Goal: Register for event/course

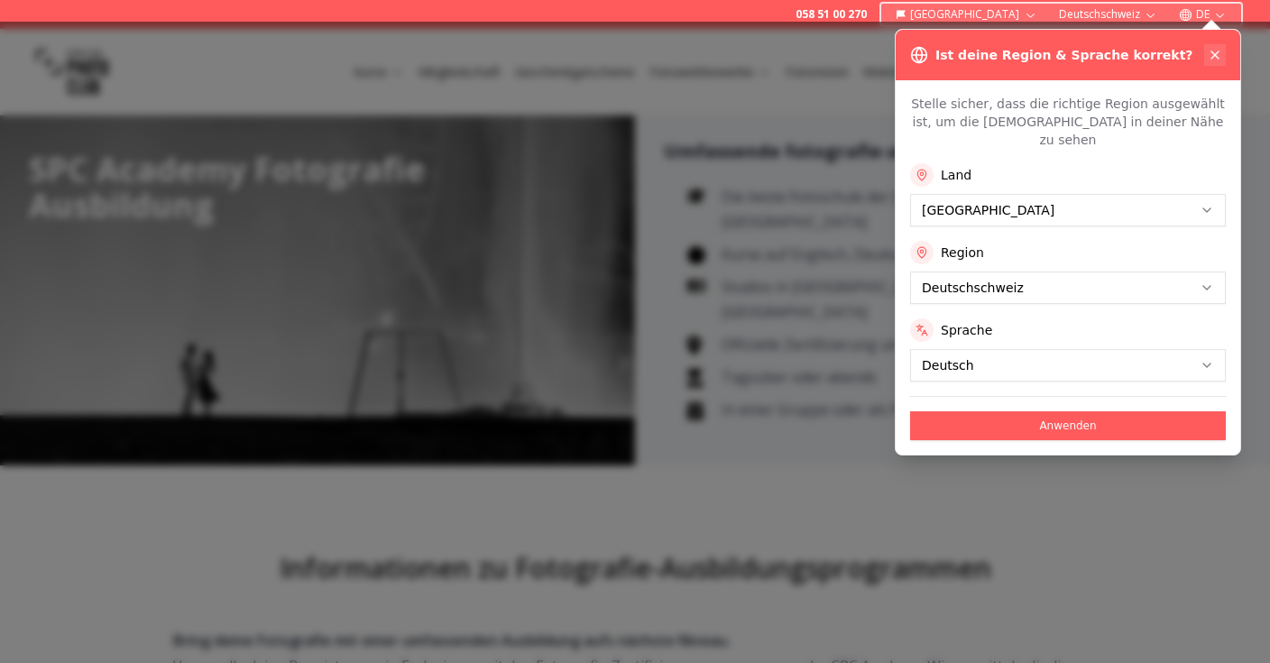
click at [1214, 53] on icon at bounding box center [1215, 55] width 14 height 14
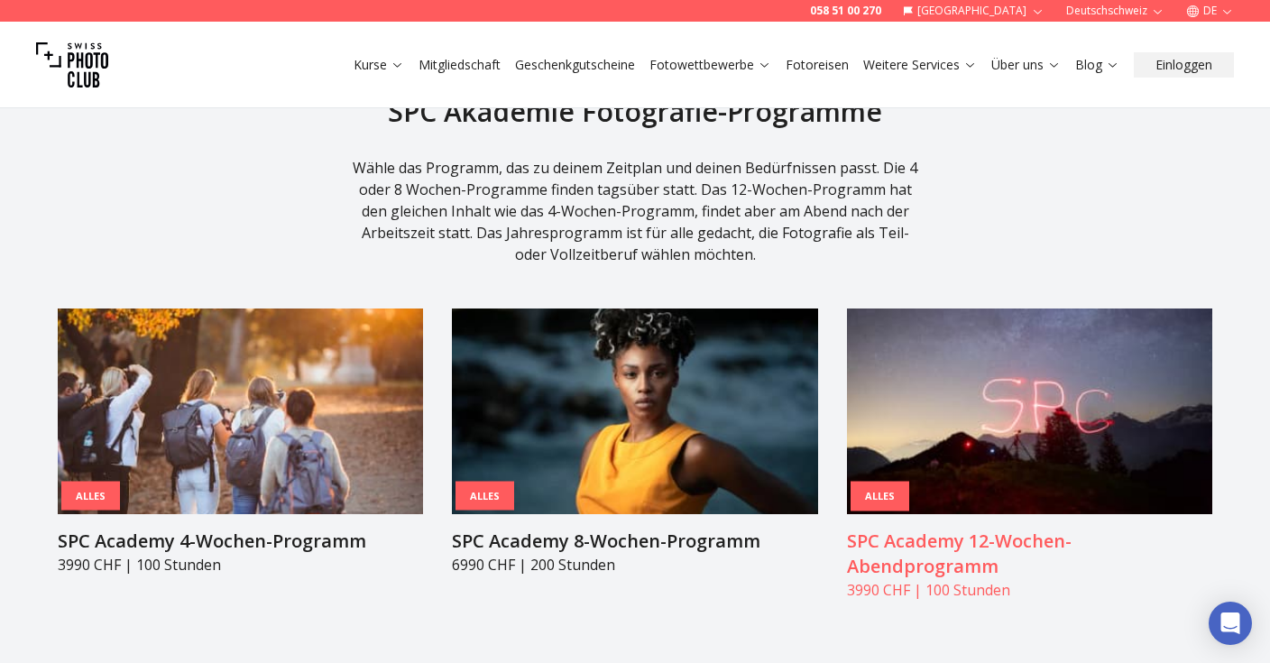
scroll to position [1795, 0]
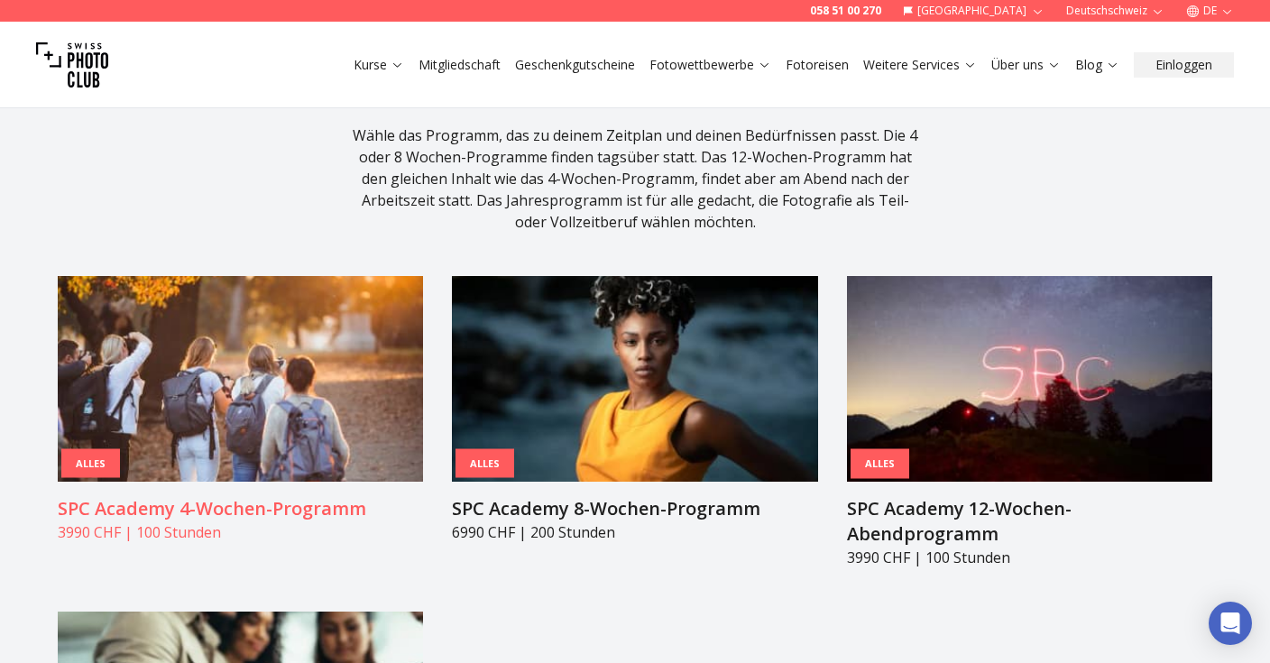
click at [334, 331] on img at bounding box center [240, 379] width 365 height 206
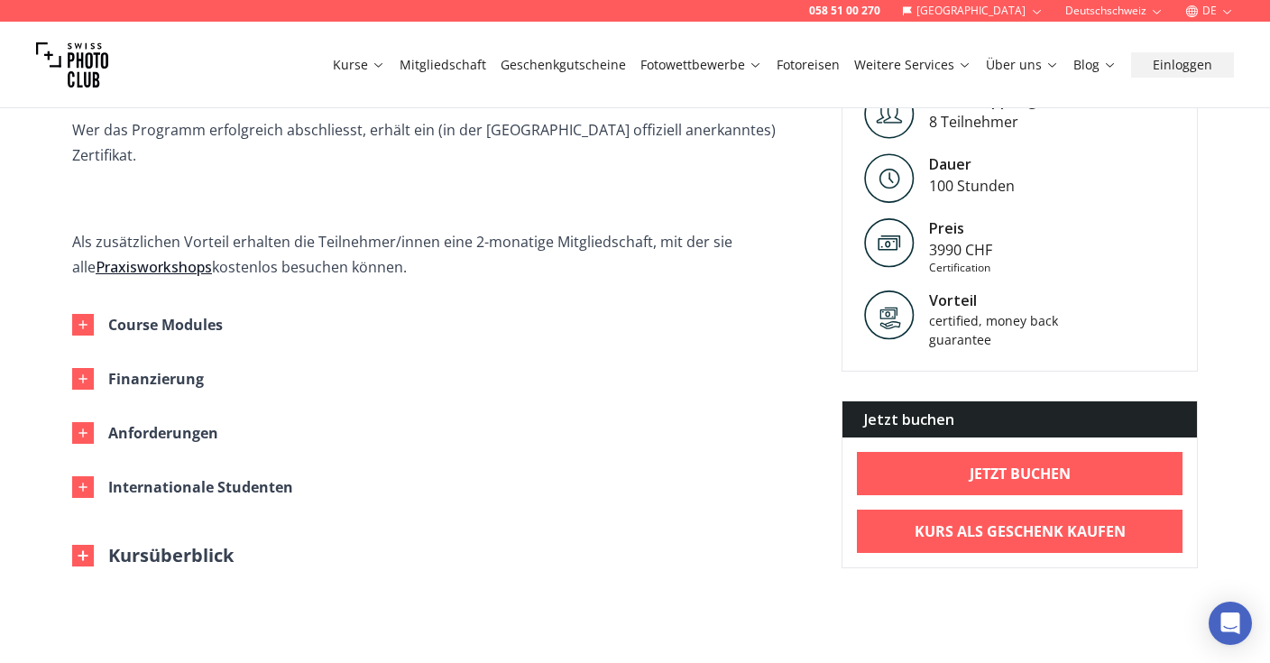
scroll to position [938, 0]
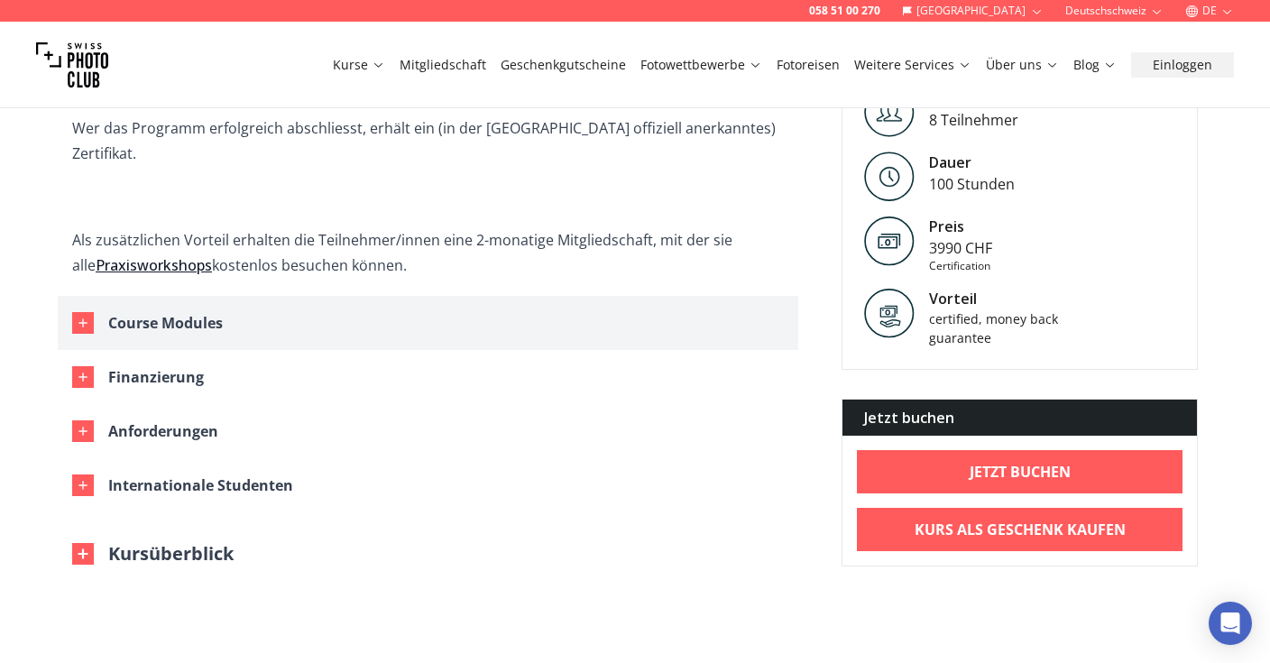
click at [142, 310] on div "Course Modules" at bounding box center [165, 322] width 115 height 25
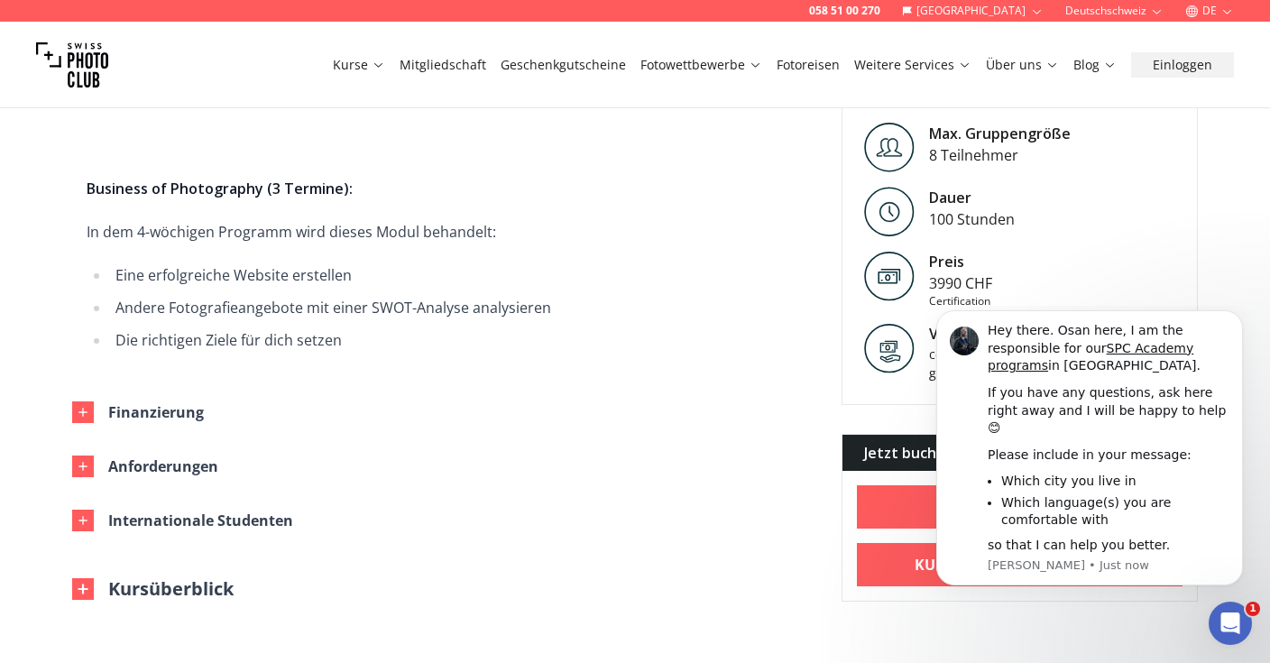
scroll to position [2755, 0]
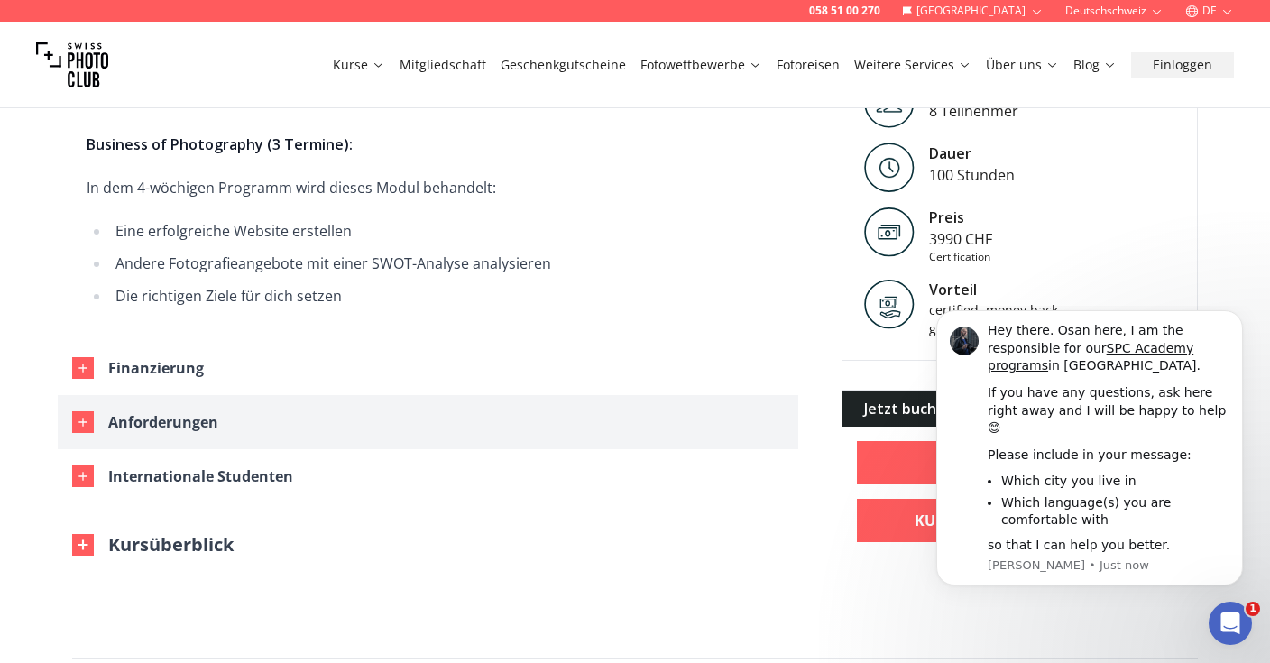
click at [166, 410] on div "Anforderungen" at bounding box center [163, 422] width 110 height 25
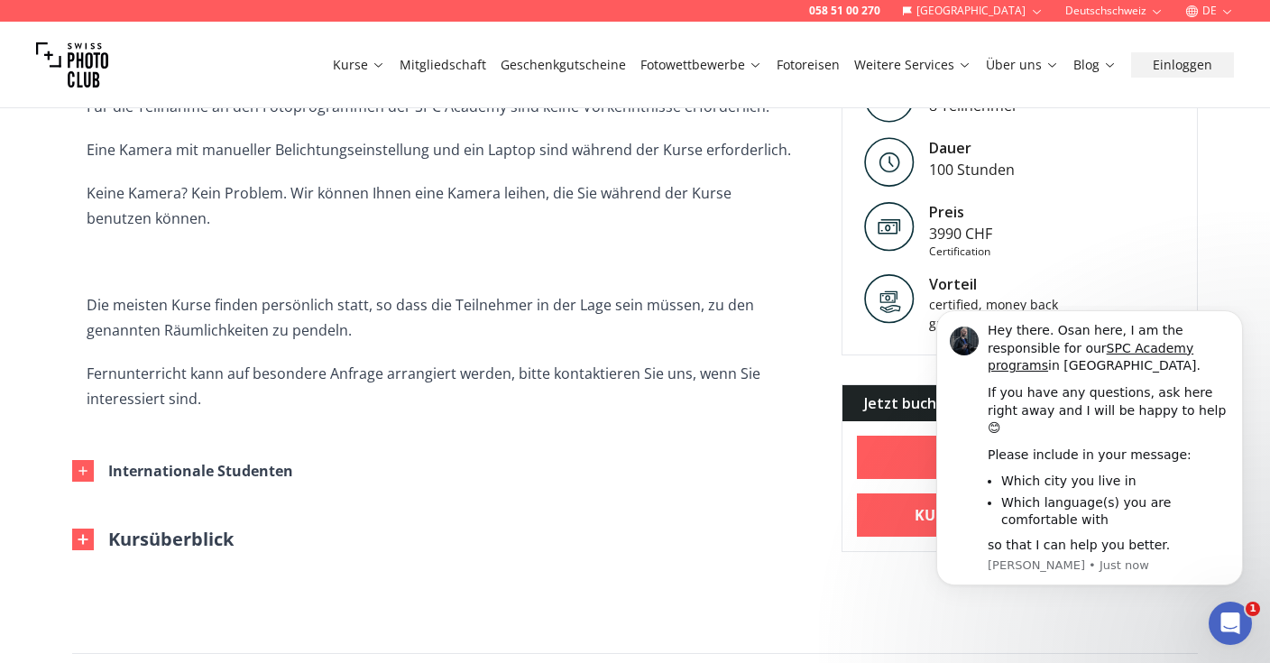
scroll to position [3130, 0]
click at [146, 525] on button "Kursüberblick" at bounding box center [152, 537] width 161 height 25
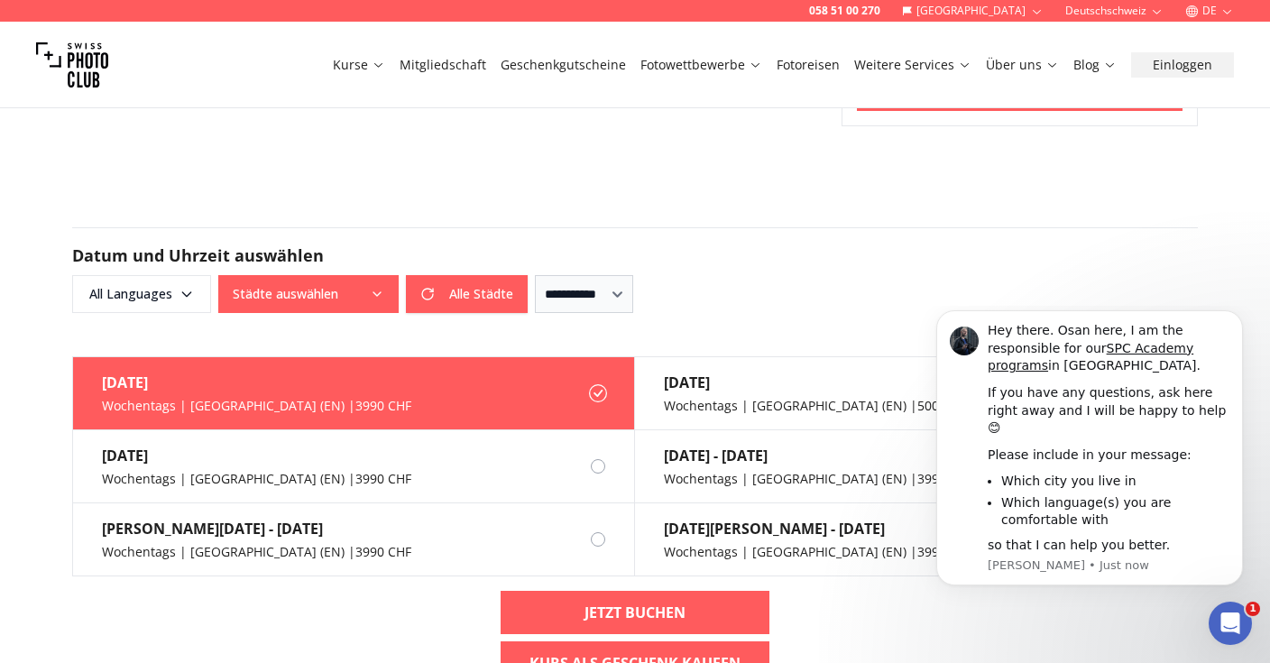
scroll to position [4021, 0]
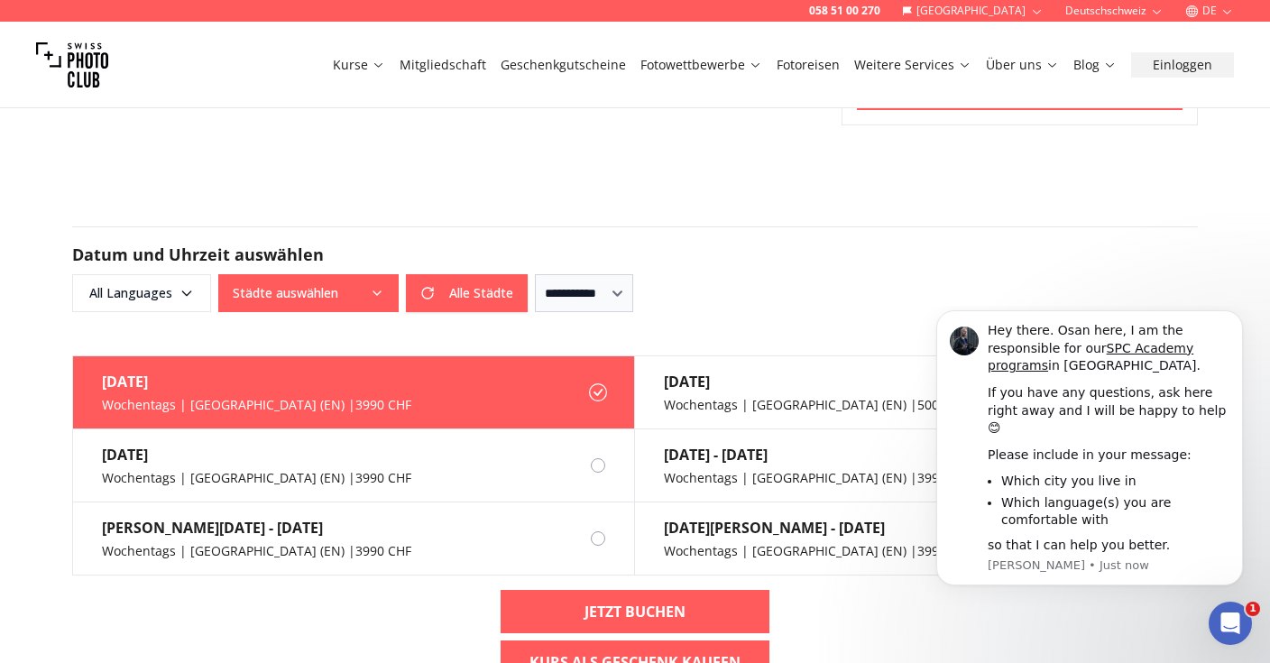
click at [337, 226] on div "**********" at bounding box center [635, 269] width 1126 height 86
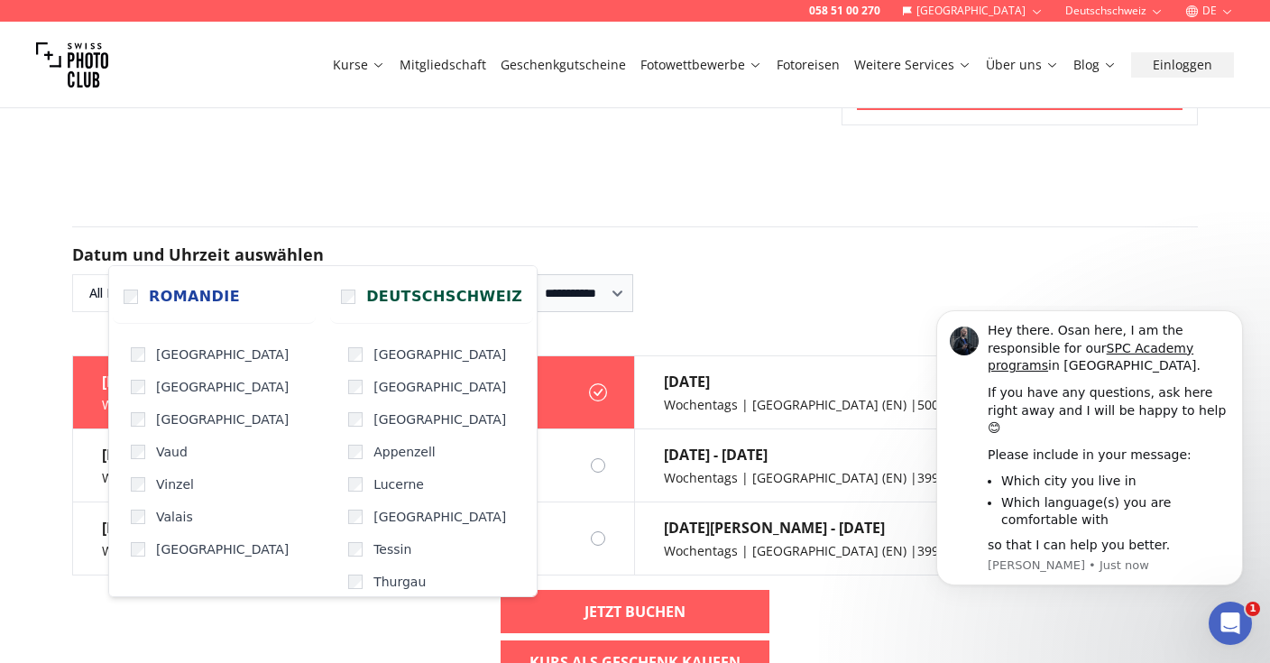
click at [328, 274] on button "Städte auswählen" at bounding box center [308, 293] width 180 height 38
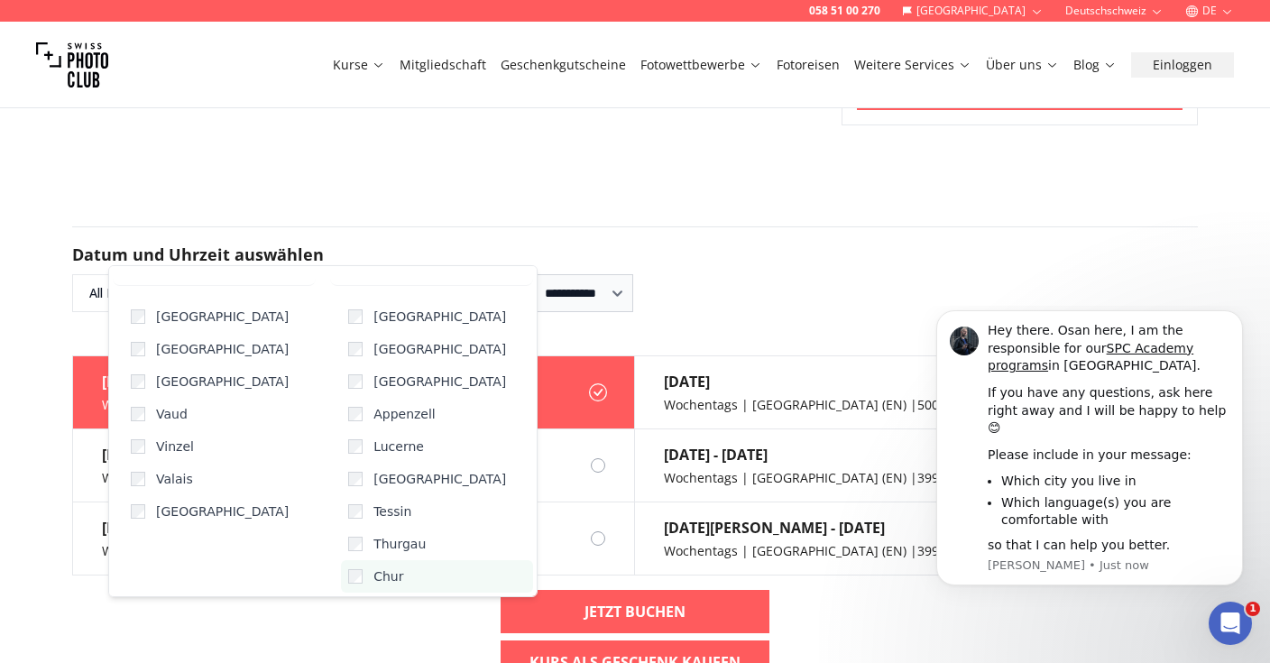
scroll to position [38, 0]
click at [349, 377] on label "[GEOGRAPHIC_DATA]" at bounding box center [437, 381] width 192 height 32
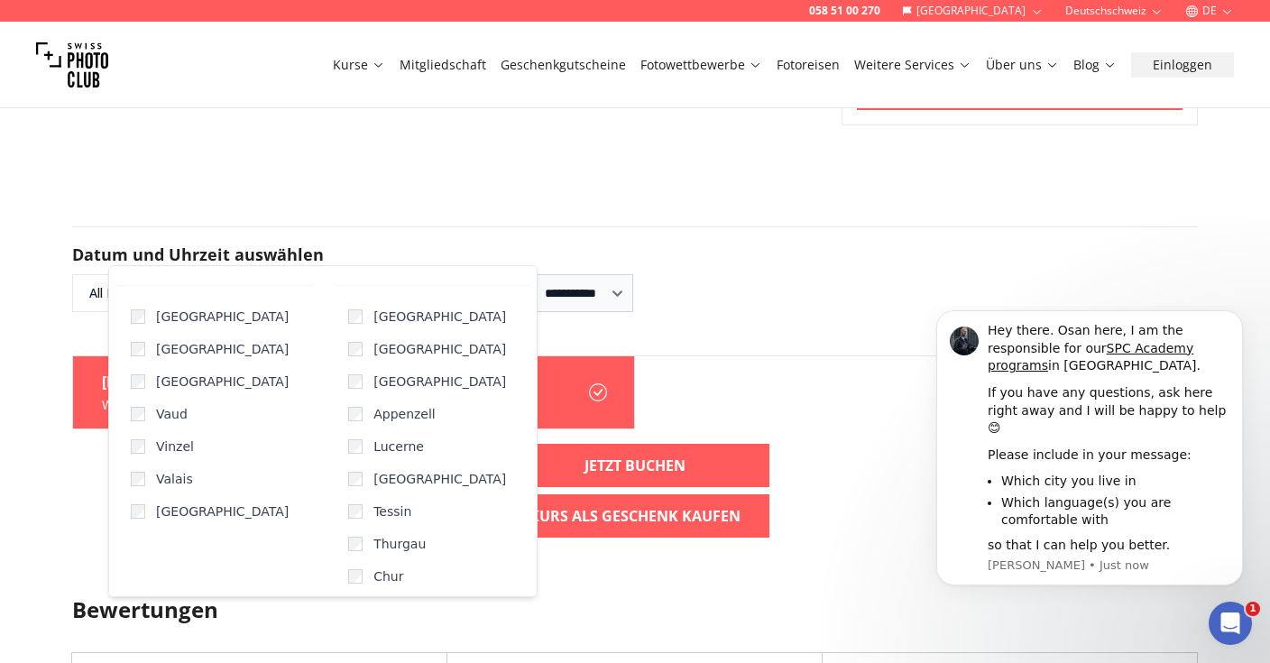
click at [735, 226] on div "**********" at bounding box center [635, 269] width 1126 height 86
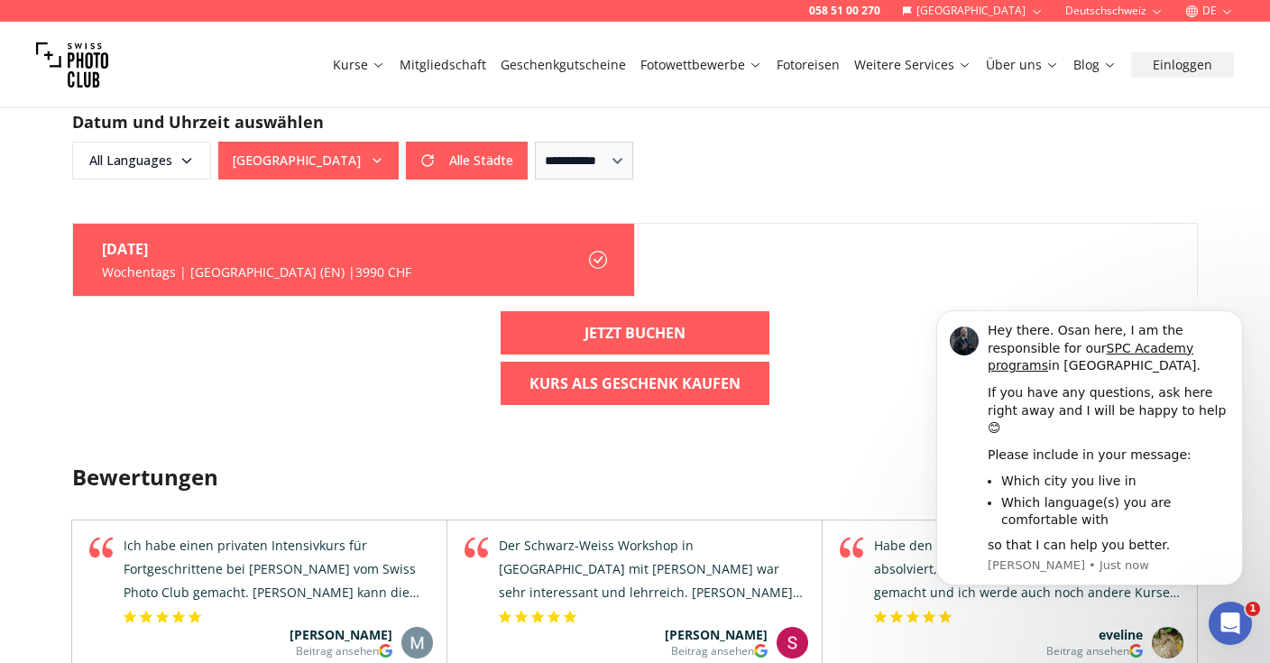
scroll to position [4153, 0]
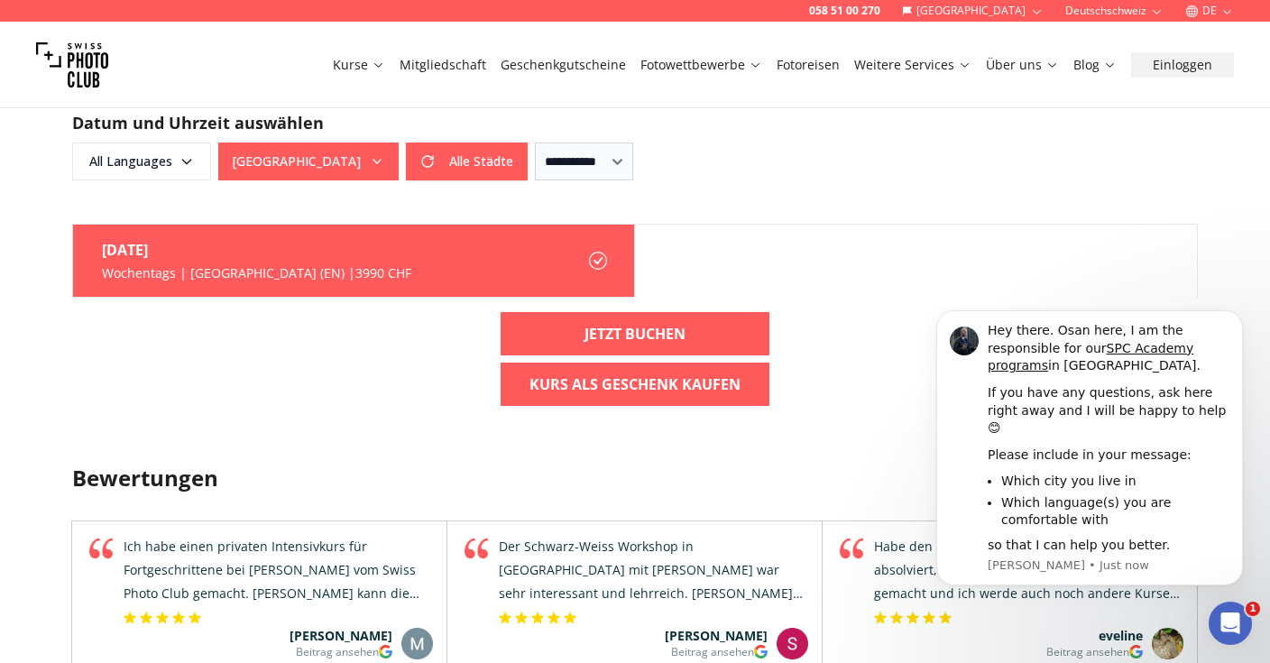
click at [602, 252] on icon at bounding box center [598, 261] width 18 height 18
click at [445, 225] on label "[DATE] Wochentags | [GEOGRAPHIC_DATA] (EN) | 3990 CHF" at bounding box center [354, 261] width 562 height 73
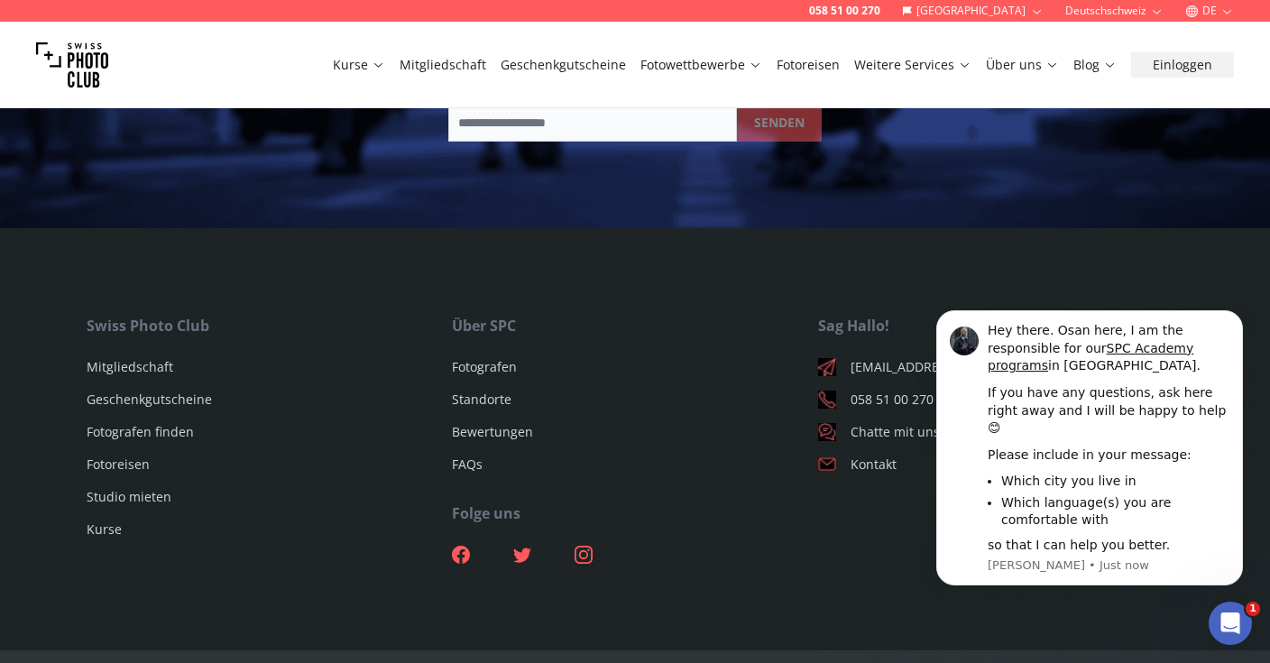
scroll to position [5411, 0]
click at [1235, 321] on icon "Dismiss notification" at bounding box center [1238, 316] width 10 height 10
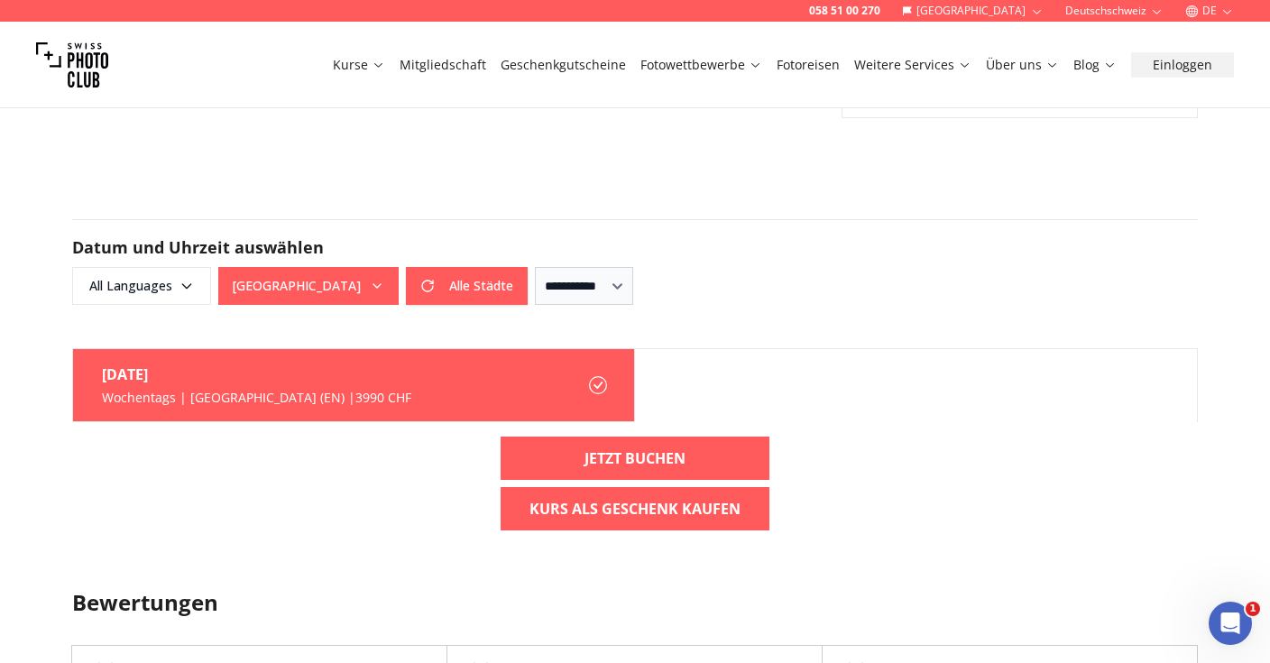
scroll to position [3998, 0]
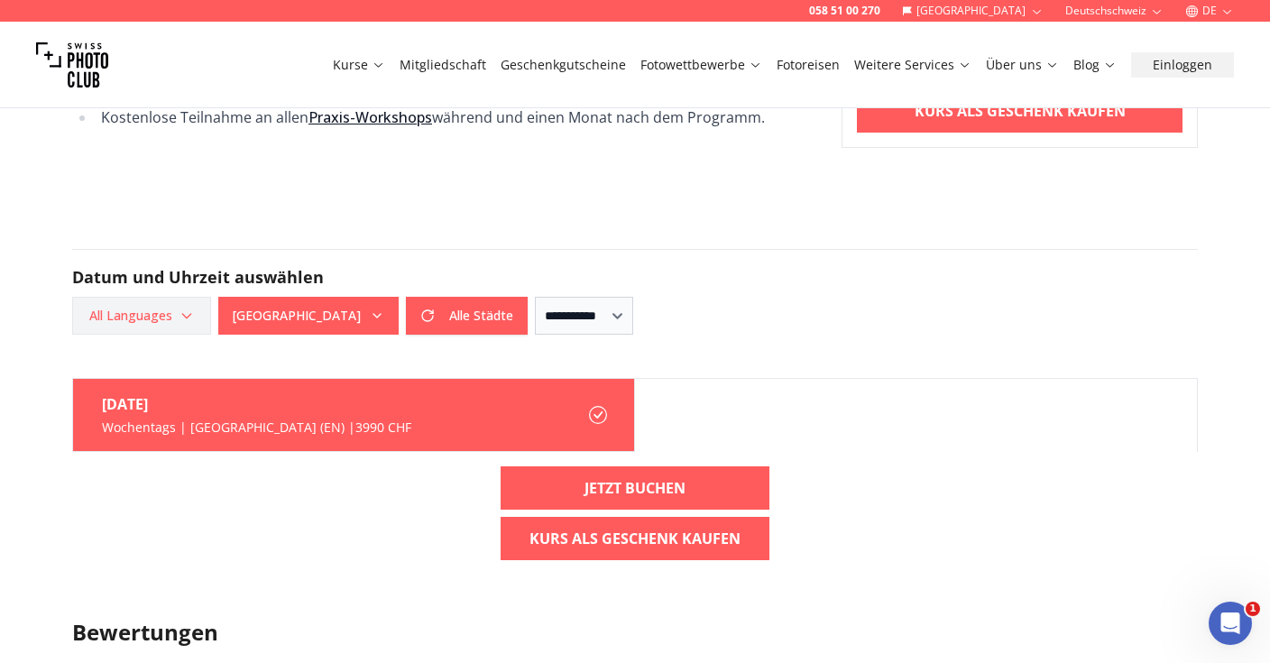
click at [165, 300] on span "All Languages" at bounding box center [142, 316] width 134 height 32
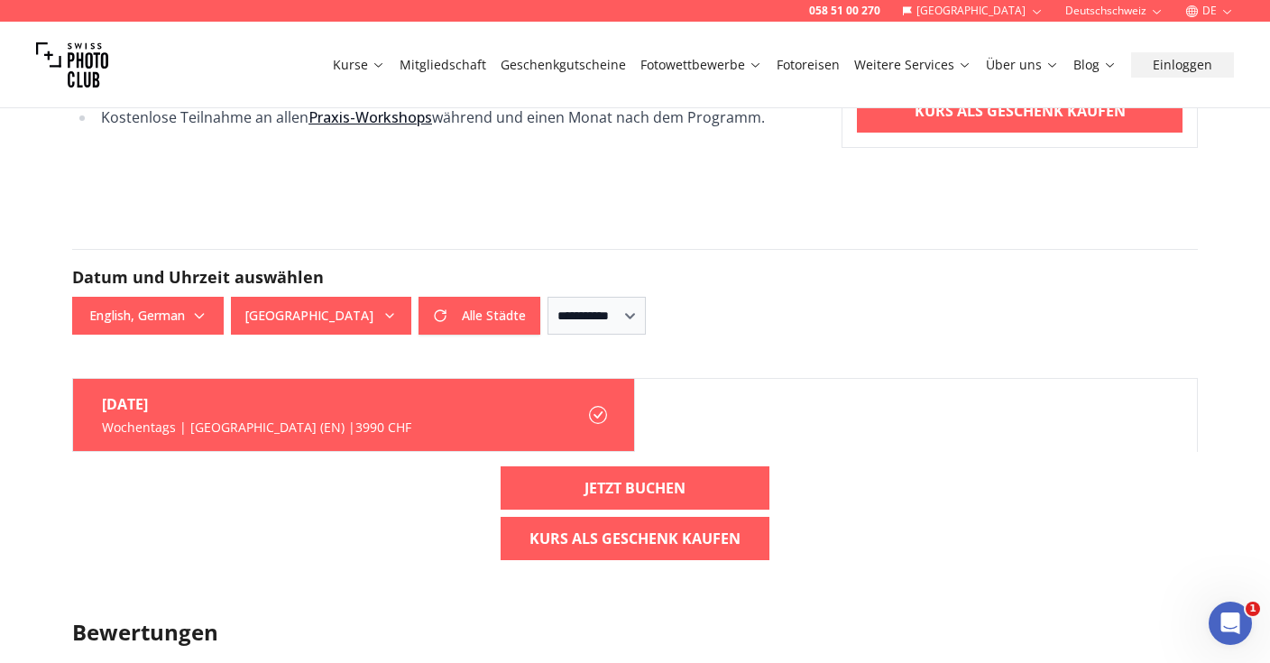
click at [164, 379] on div "[DATE] Wochentags | [GEOGRAPHIC_DATA] (EN) | 3990 CHF" at bounding box center [242, 415] width 338 height 72
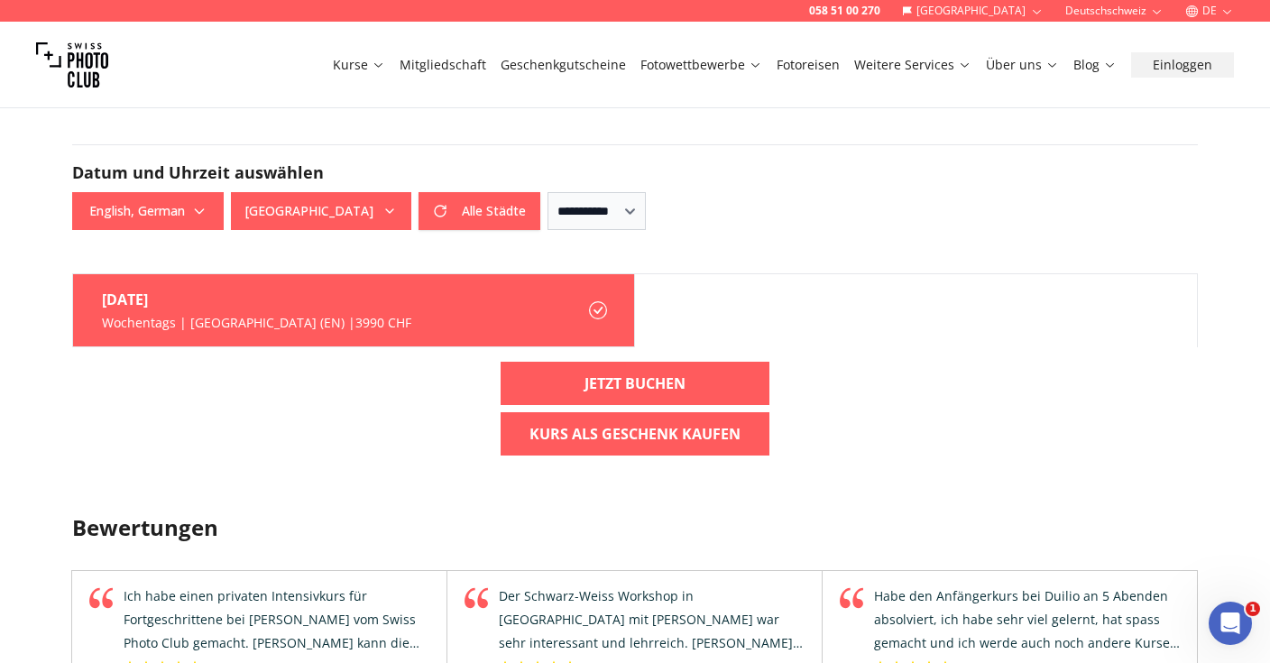
scroll to position [4105, 0]
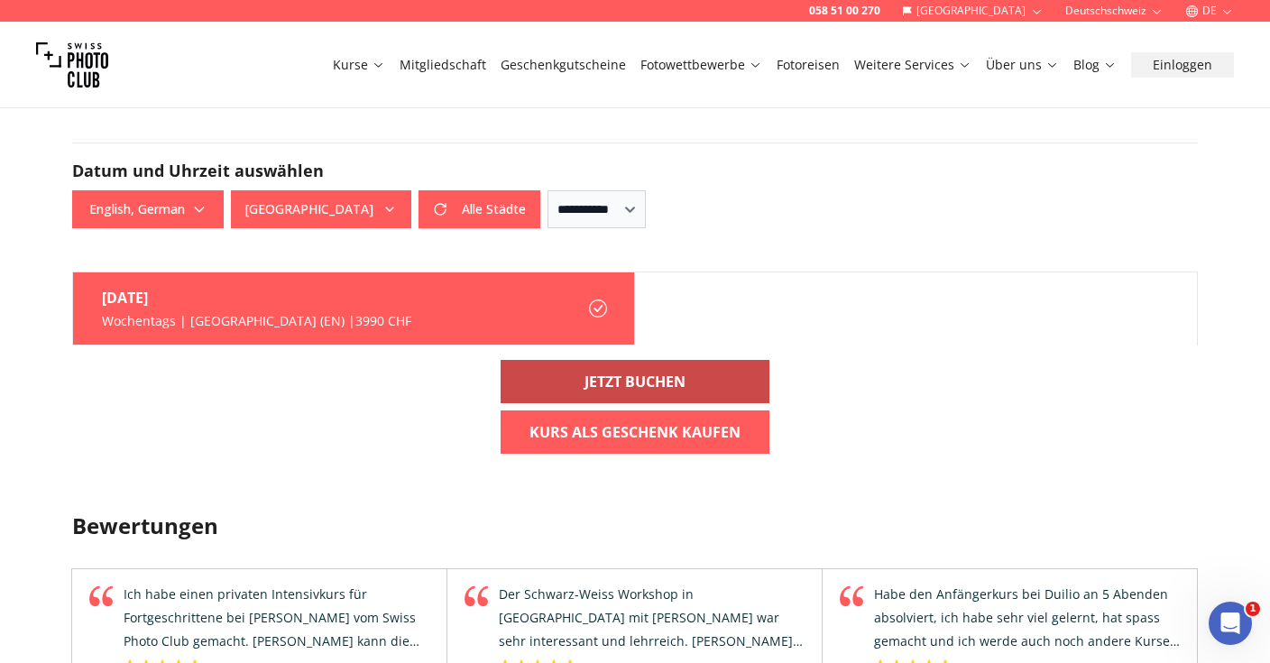
click at [582, 360] on link "Jetzt buchen" at bounding box center [635, 381] width 269 height 43
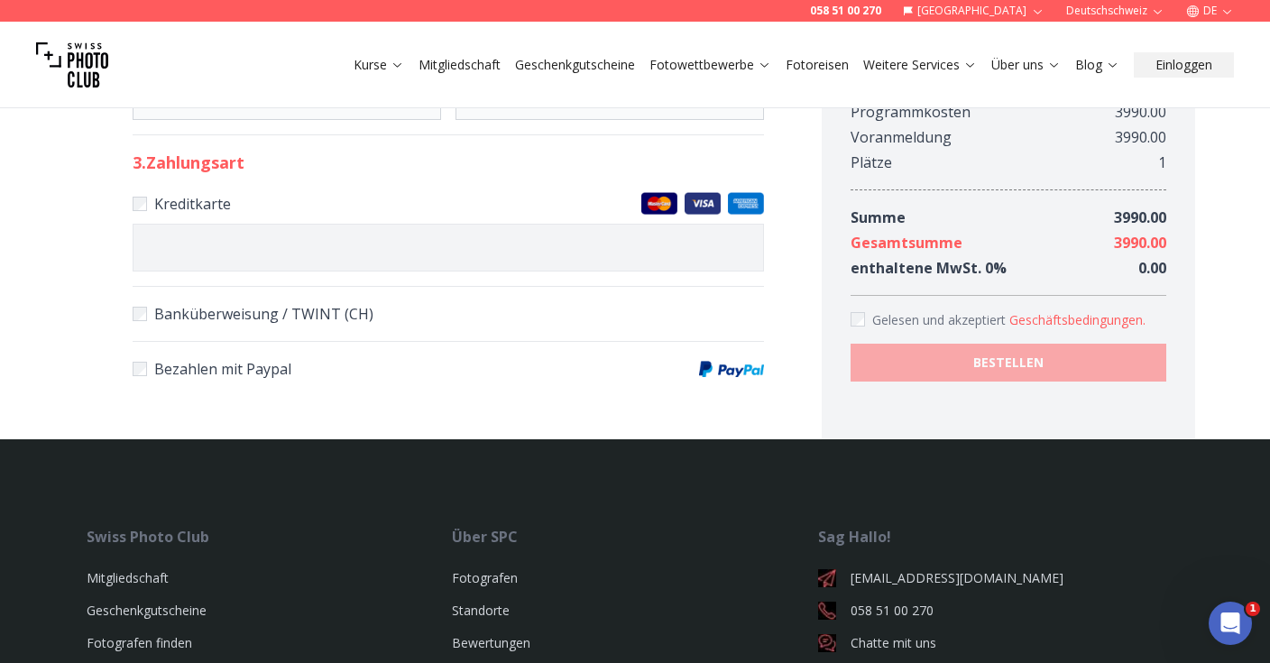
scroll to position [999, 0]
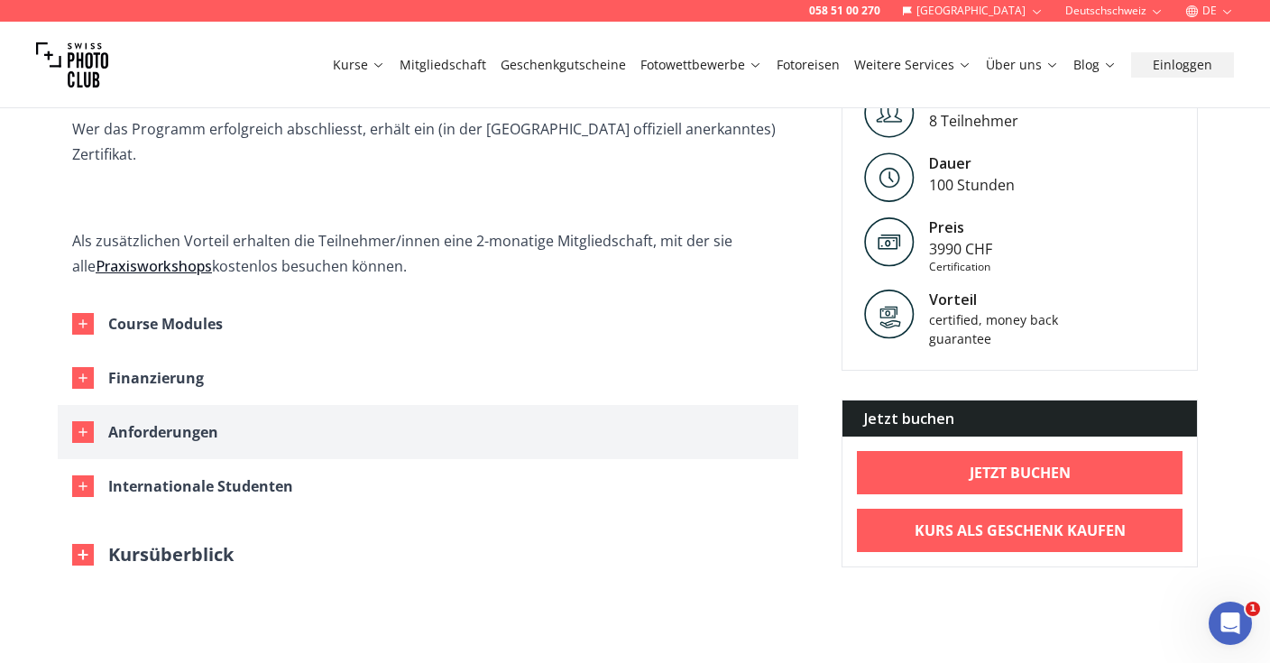
scroll to position [1069, 0]
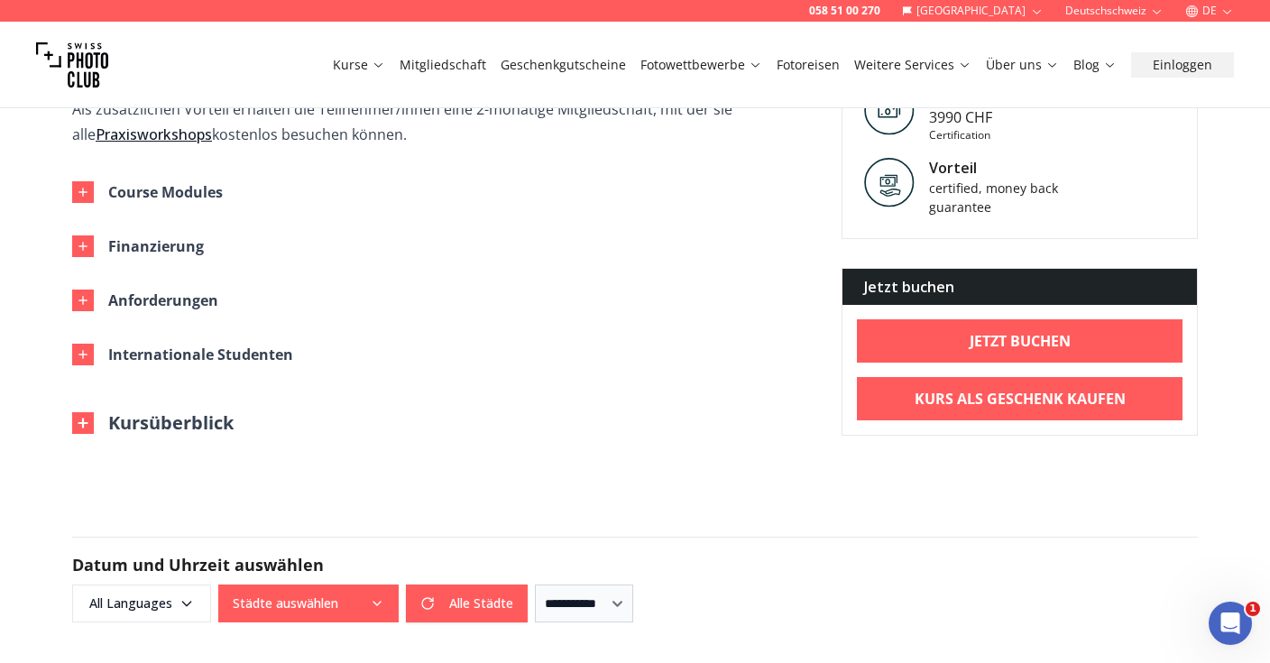
click at [207, 410] on button "Kursüberblick" at bounding box center [152, 422] width 161 height 25
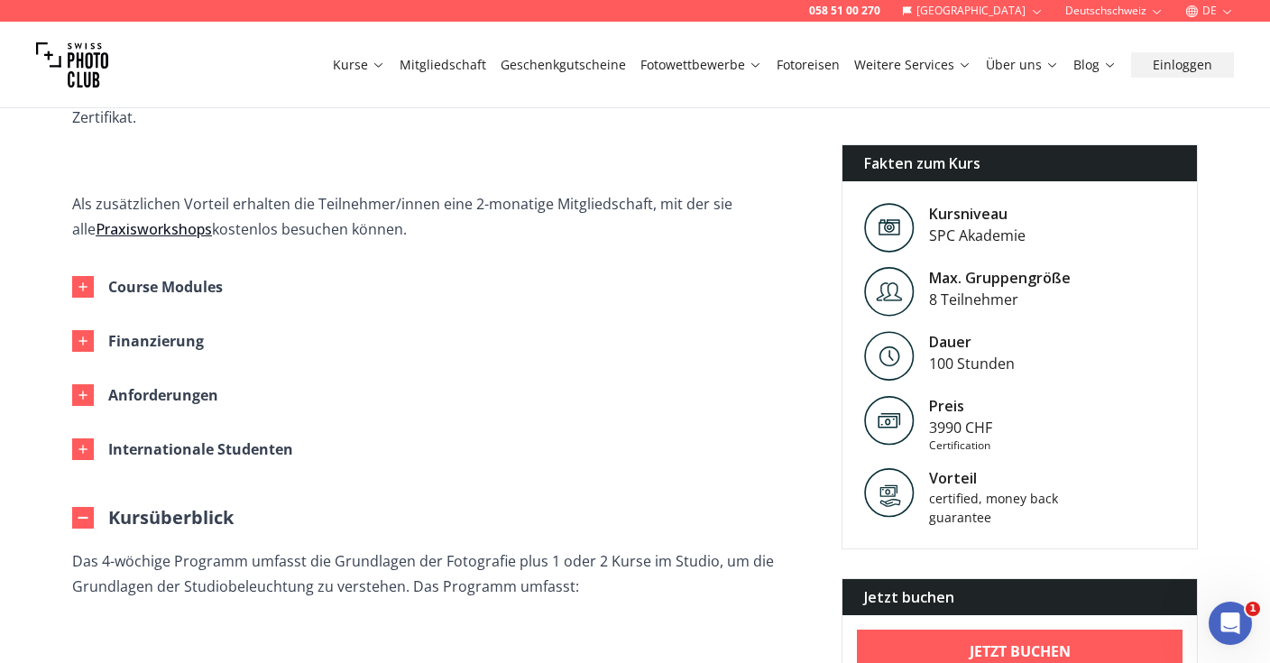
scroll to position [975, 0]
click at [151, 504] on button "Kursüberblick" at bounding box center [152, 516] width 161 height 25
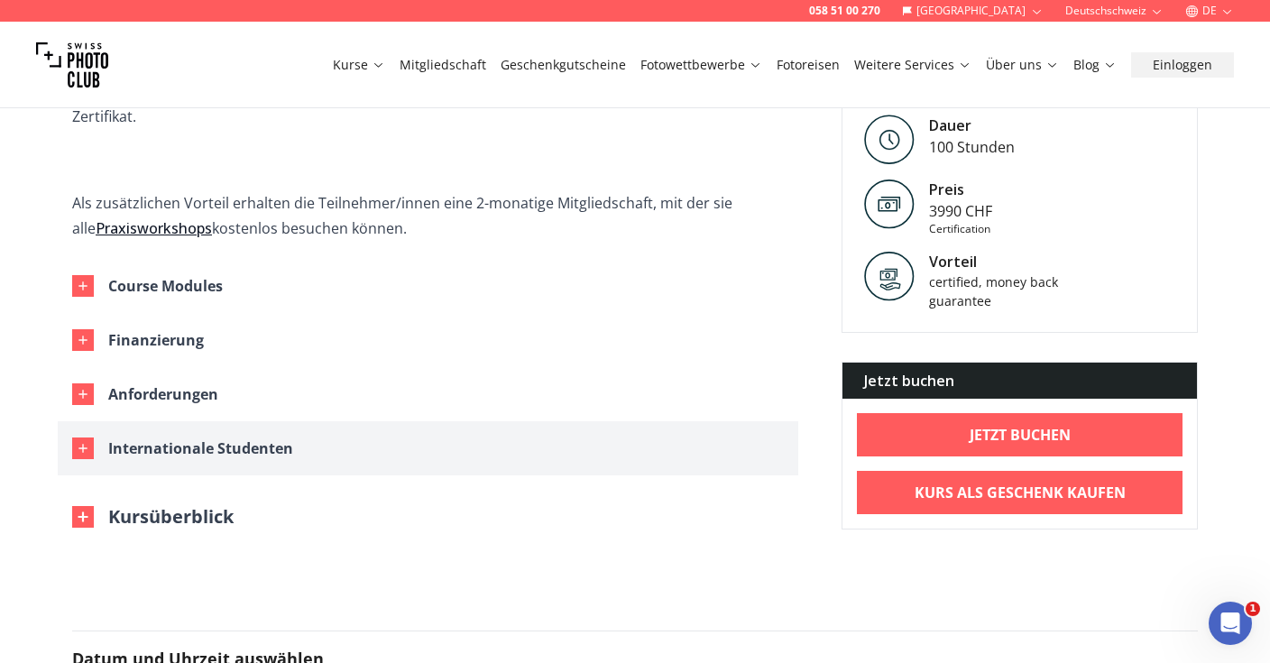
click at [156, 436] on div "Internationale Studenten" at bounding box center [200, 448] width 185 height 25
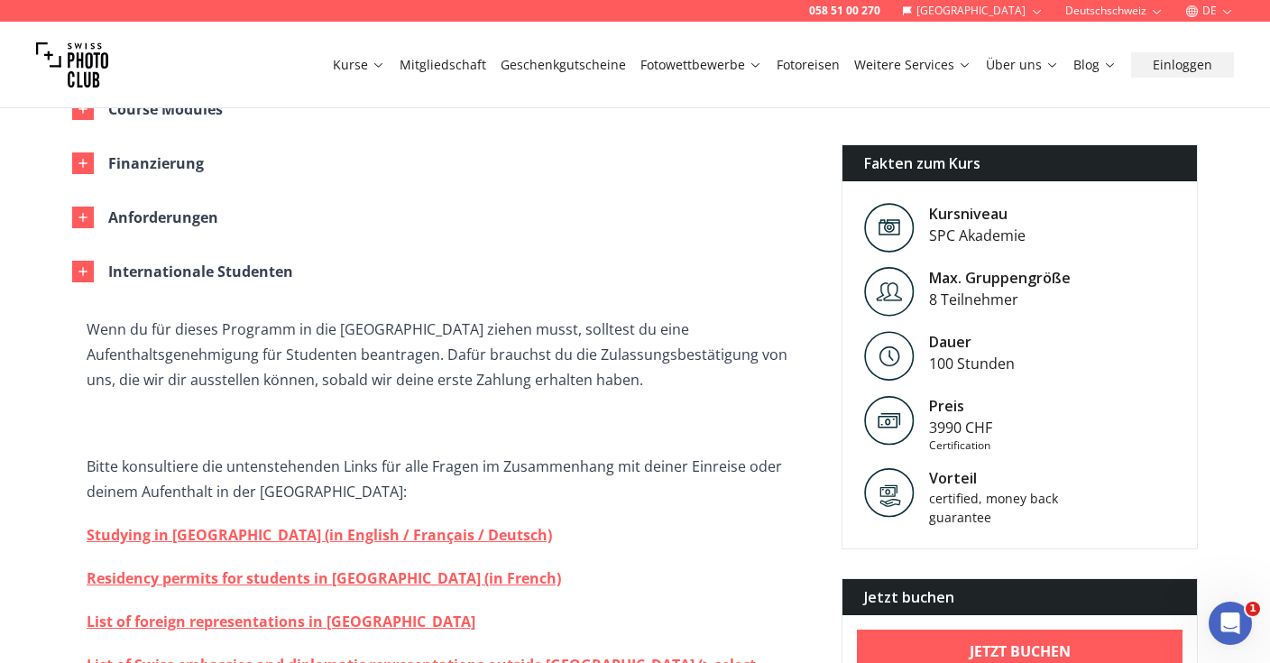
scroll to position [1105, 0]
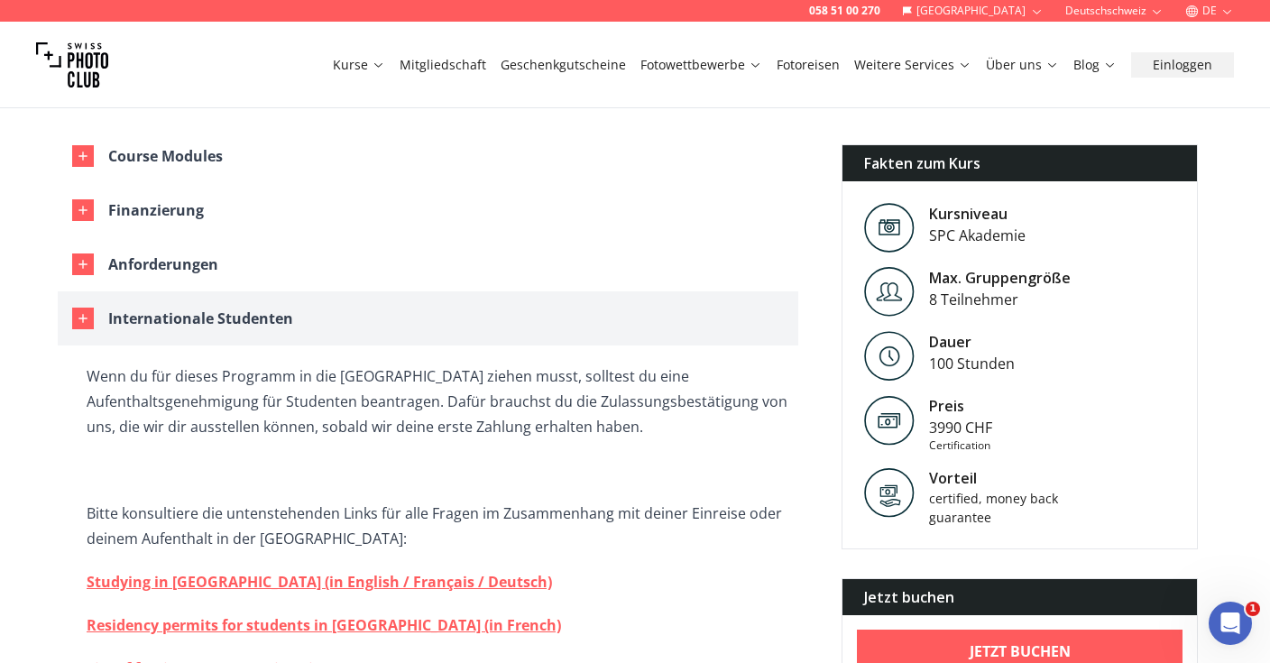
click at [172, 306] on div "Internationale Studenten" at bounding box center [200, 318] width 185 height 25
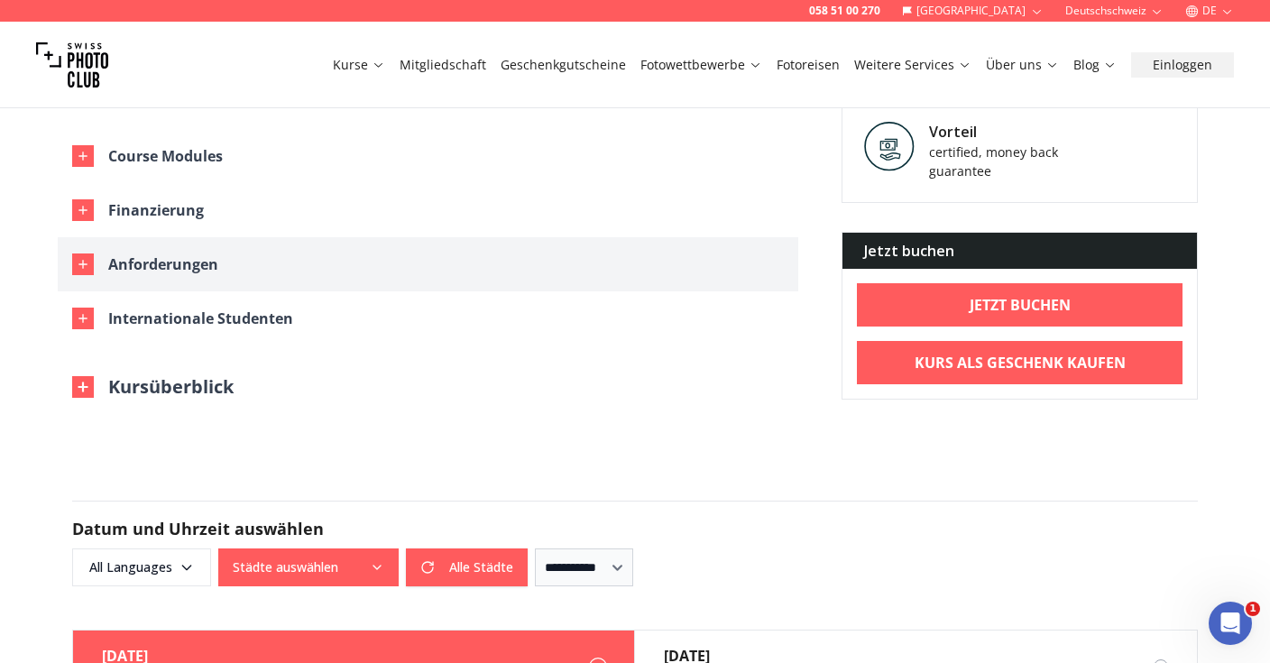
click at [174, 252] on div "Anforderungen" at bounding box center [163, 264] width 110 height 25
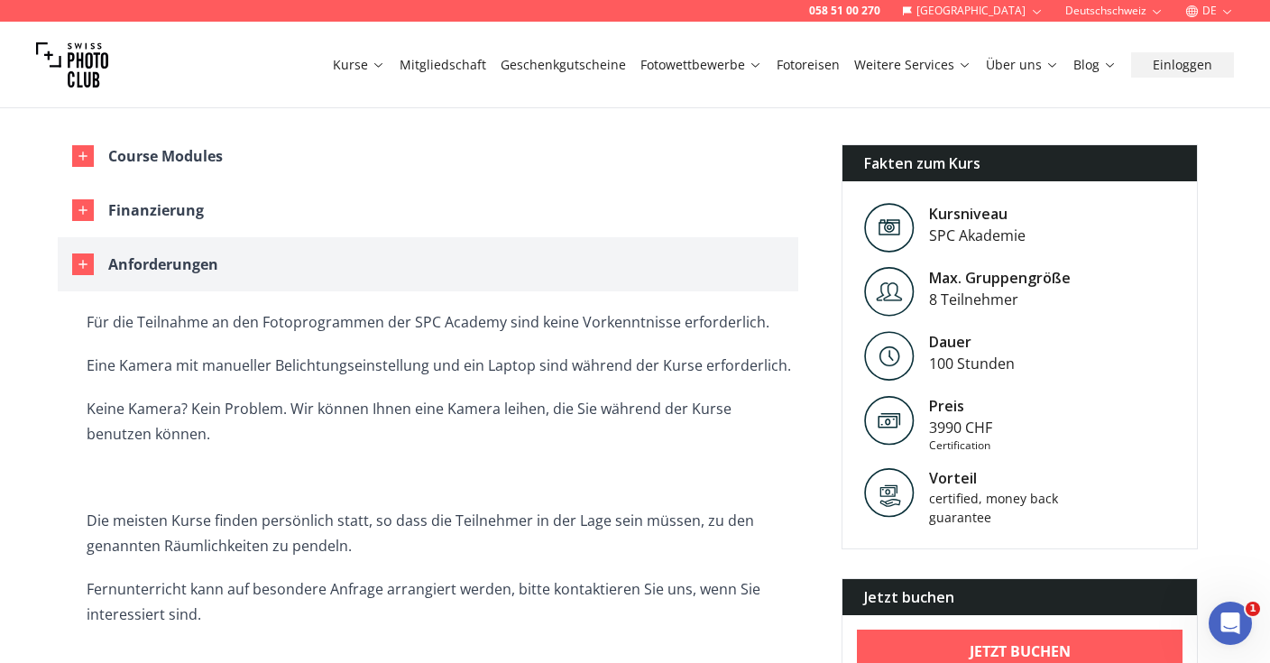
click at [174, 252] on div "Anforderungen" at bounding box center [163, 264] width 110 height 25
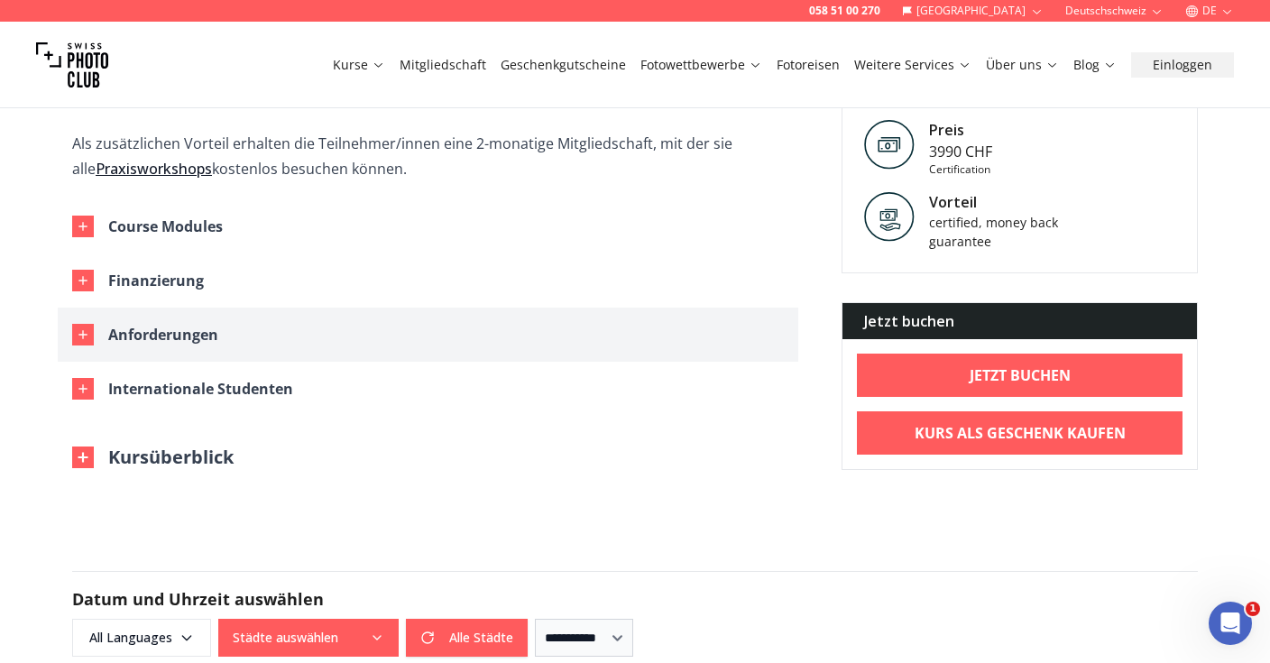
scroll to position [1013, 0]
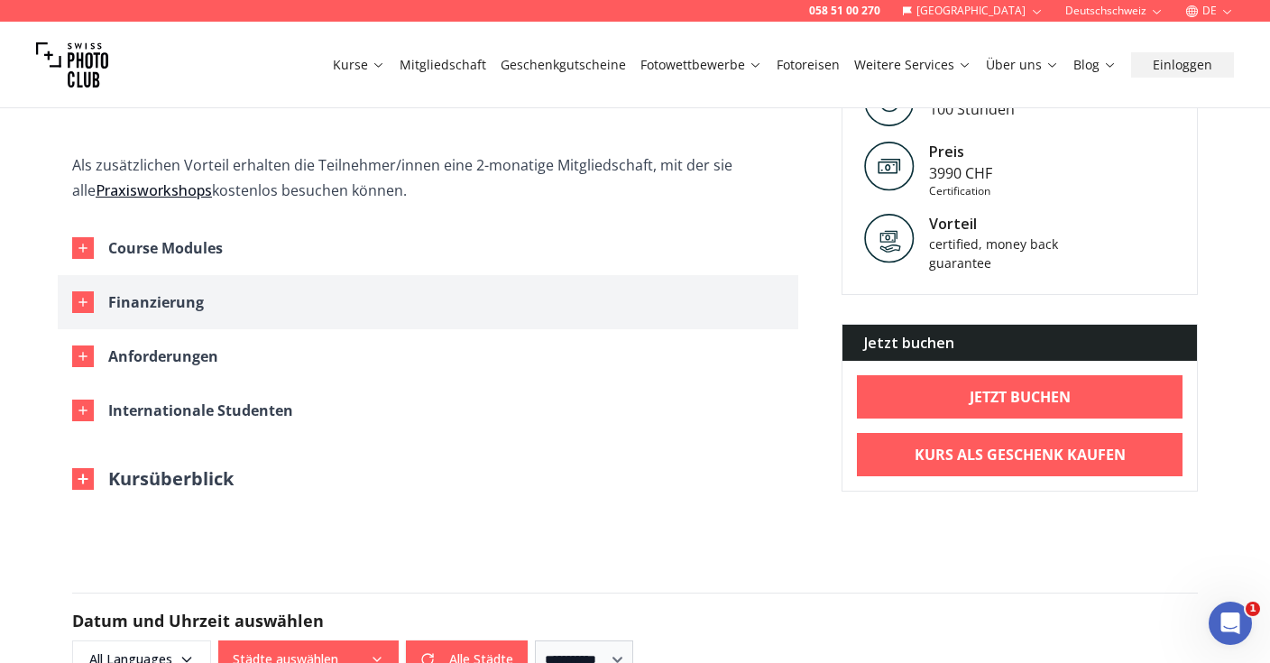
click at [174, 290] on div "Finanzierung" at bounding box center [156, 302] width 96 height 25
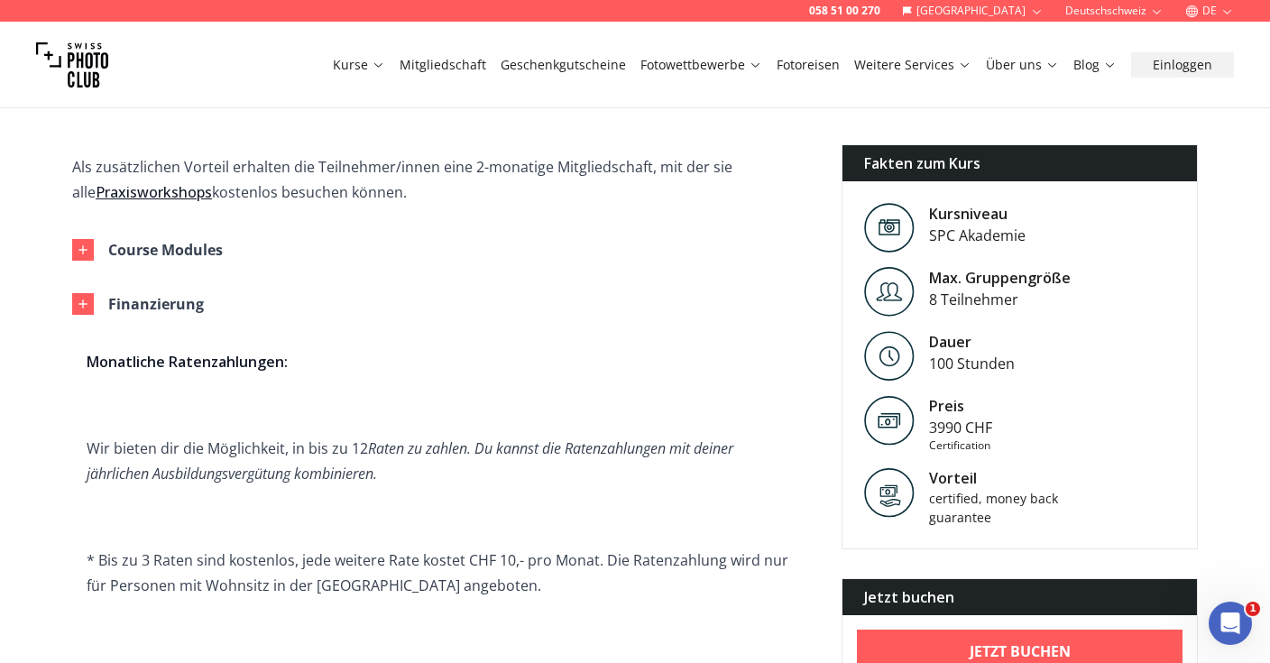
scroll to position [1008, 0]
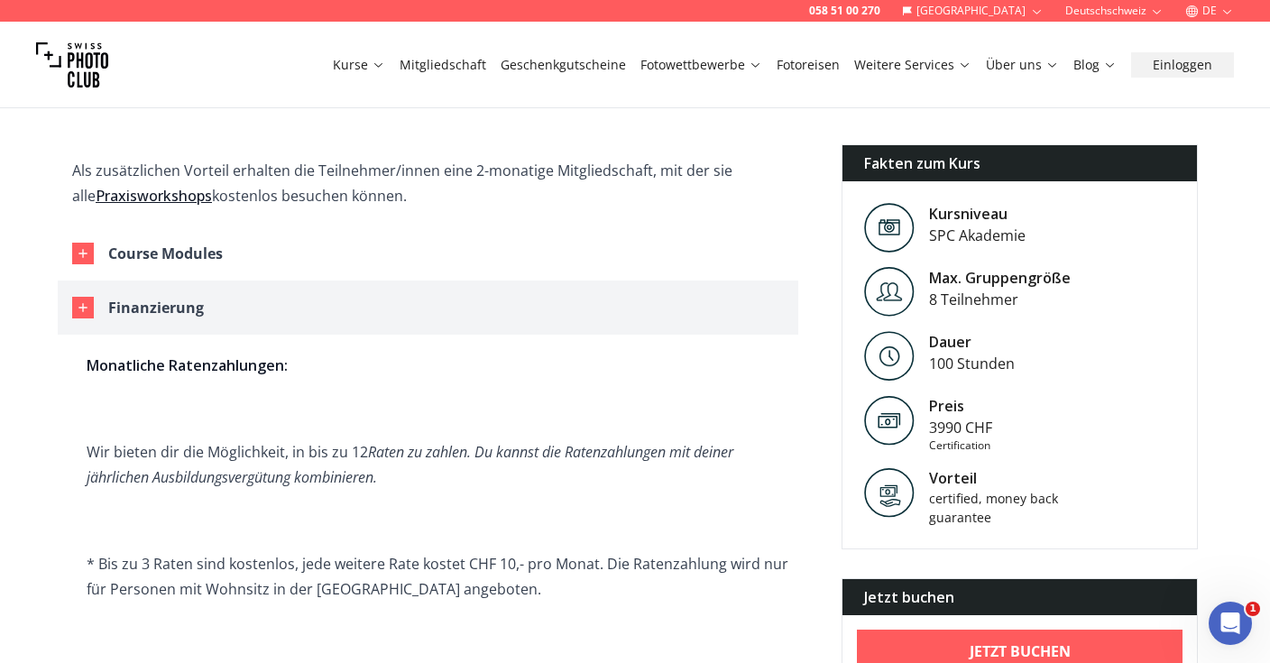
click at [123, 295] on div "Finanzierung" at bounding box center [156, 307] width 96 height 25
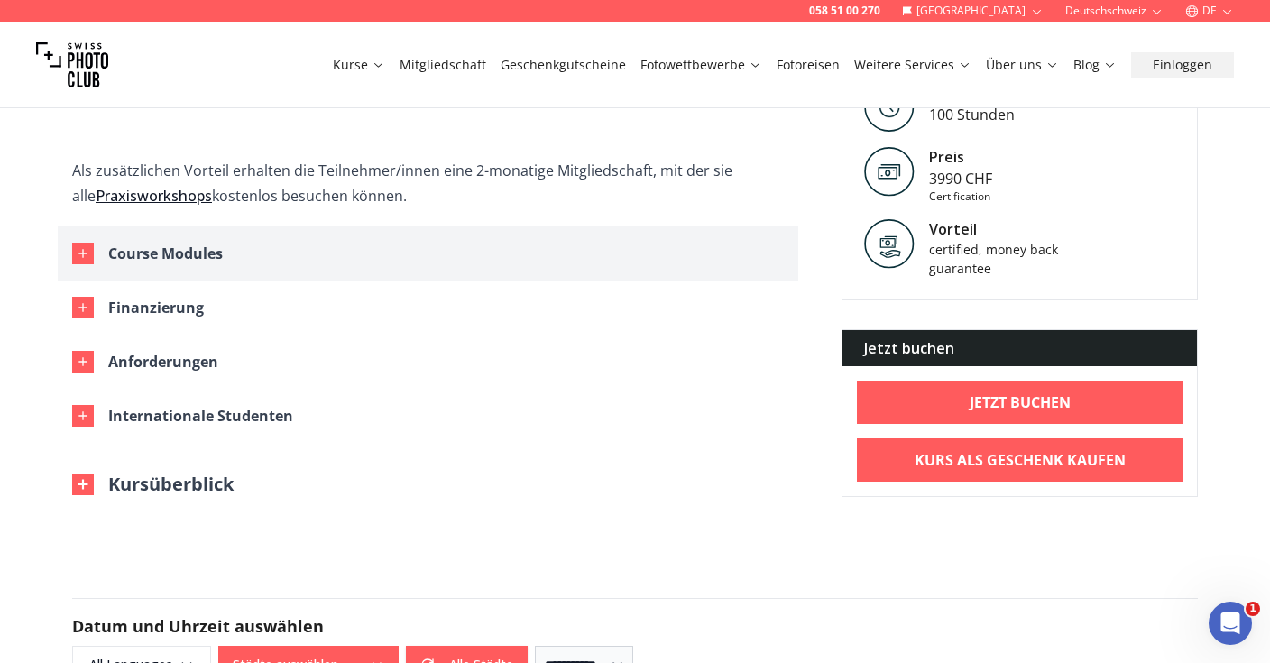
click at [128, 241] on div "Course Modules" at bounding box center [165, 253] width 115 height 25
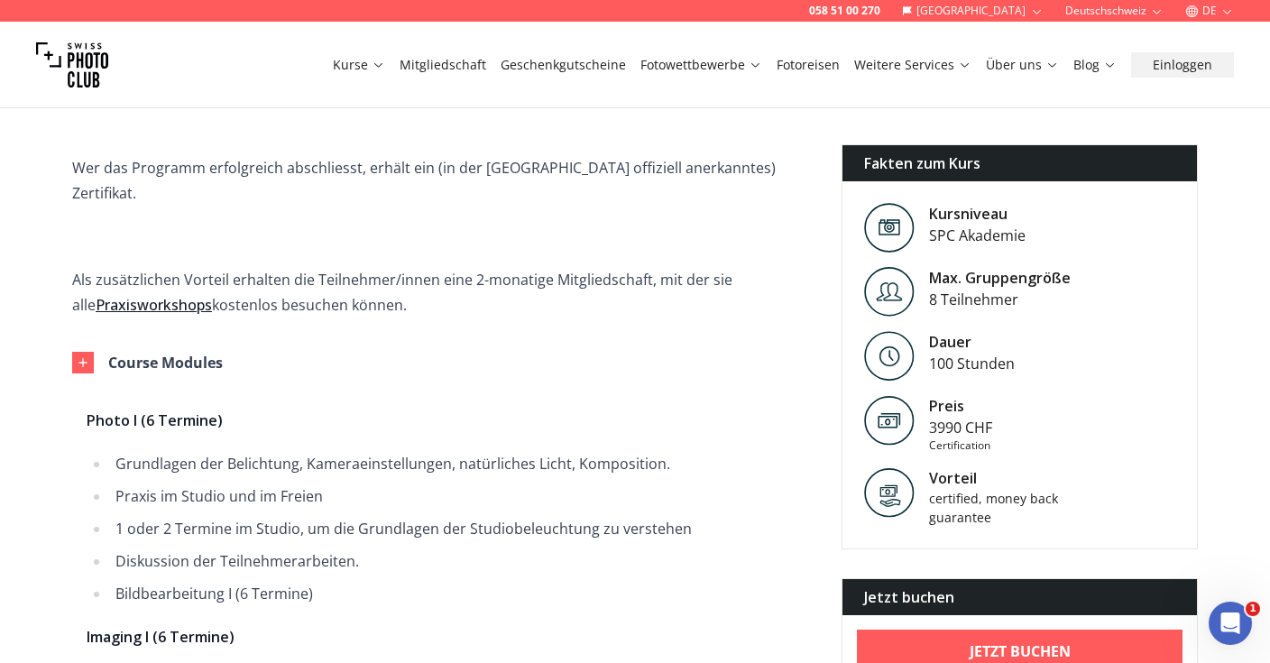
scroll to position [837, 0]
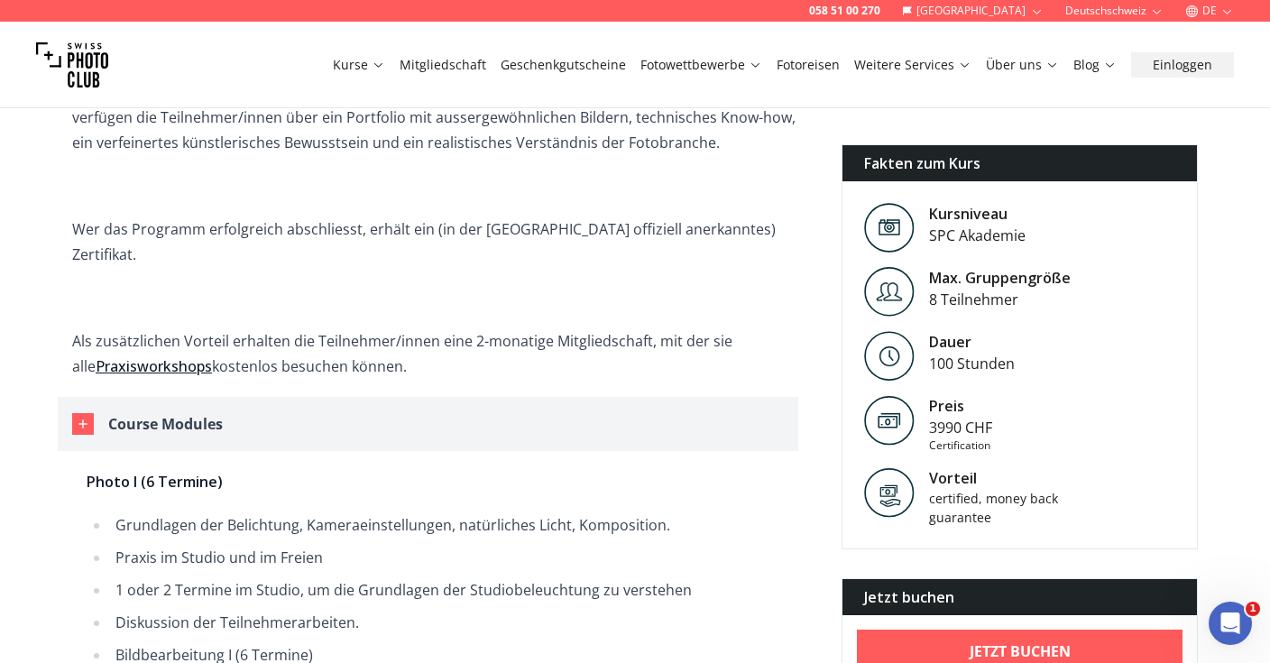
click at [151, 411] on div "Course Modules" at bounding box center [165, 423] width 115 height 25
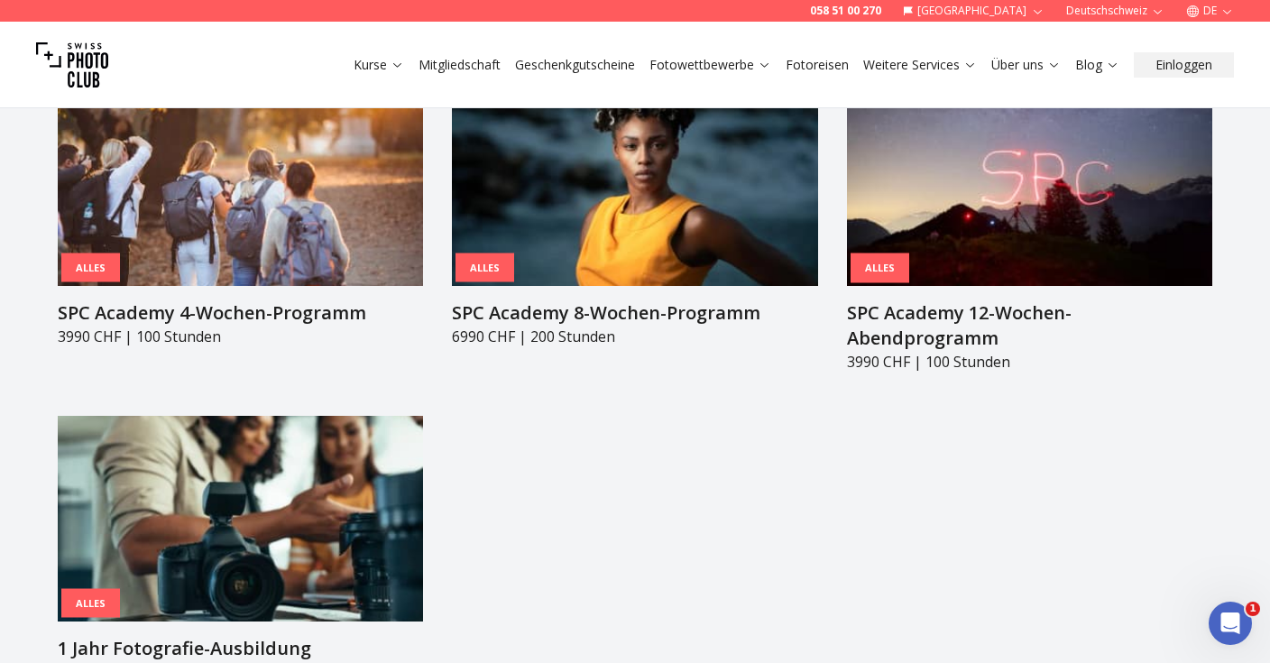
scroll to position [1994, 0]
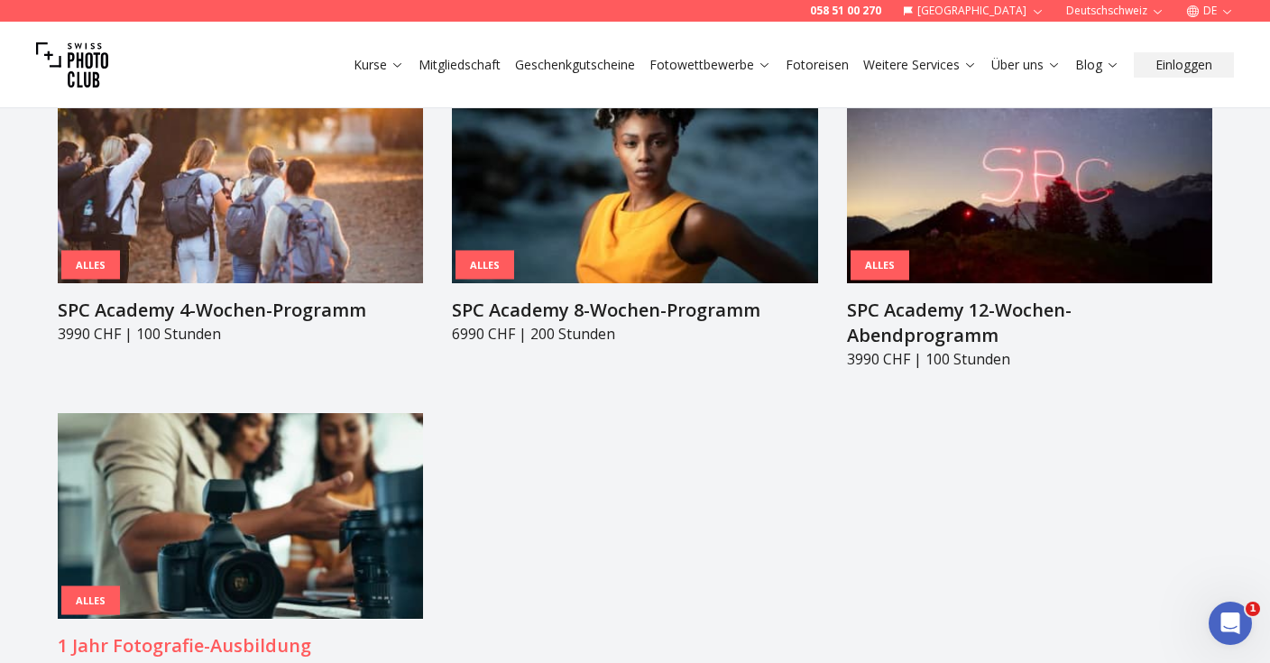
click at [193, 513] on img at bounding box center [240, 516] width 365 height 206
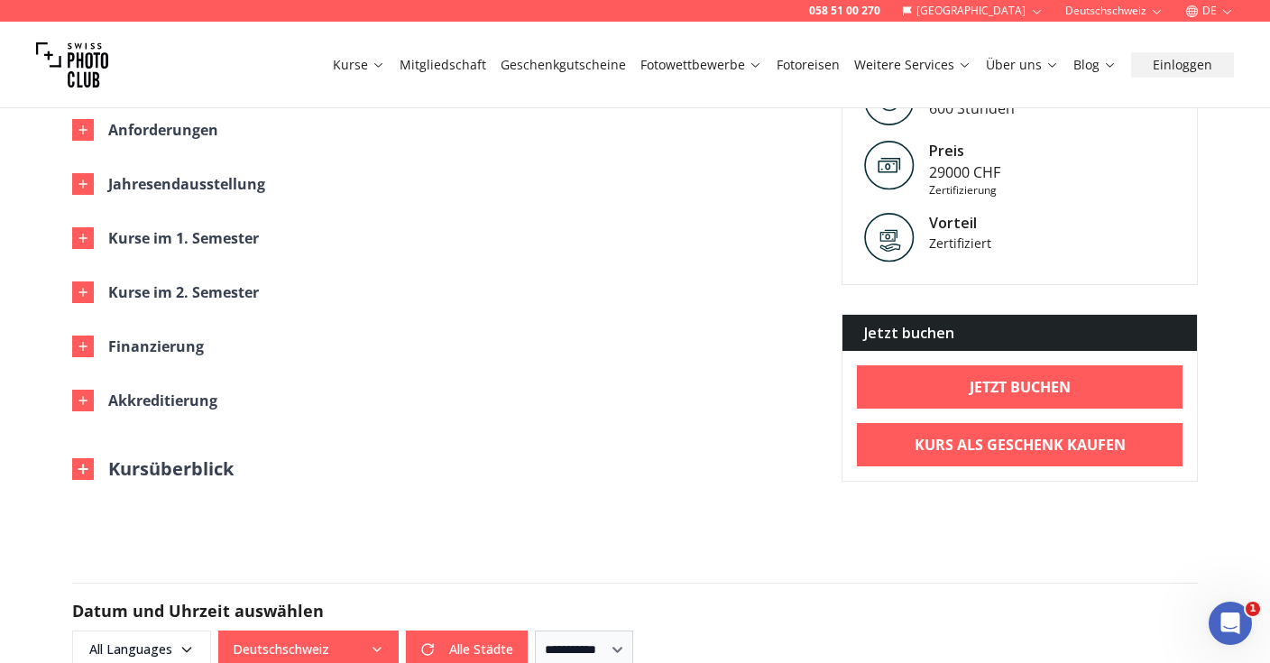
scroll to position [1709, 0]
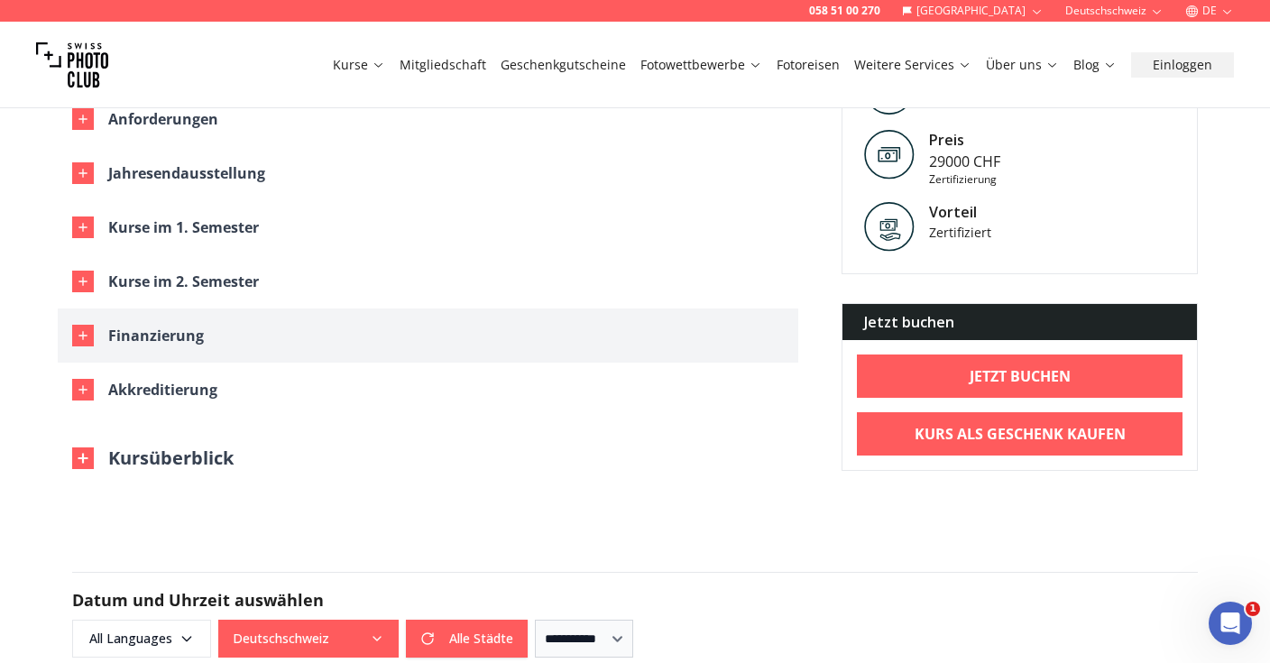
click at [162, 323] on div "Finanzierung" at bounding box center [156, 335] width 96 height 25
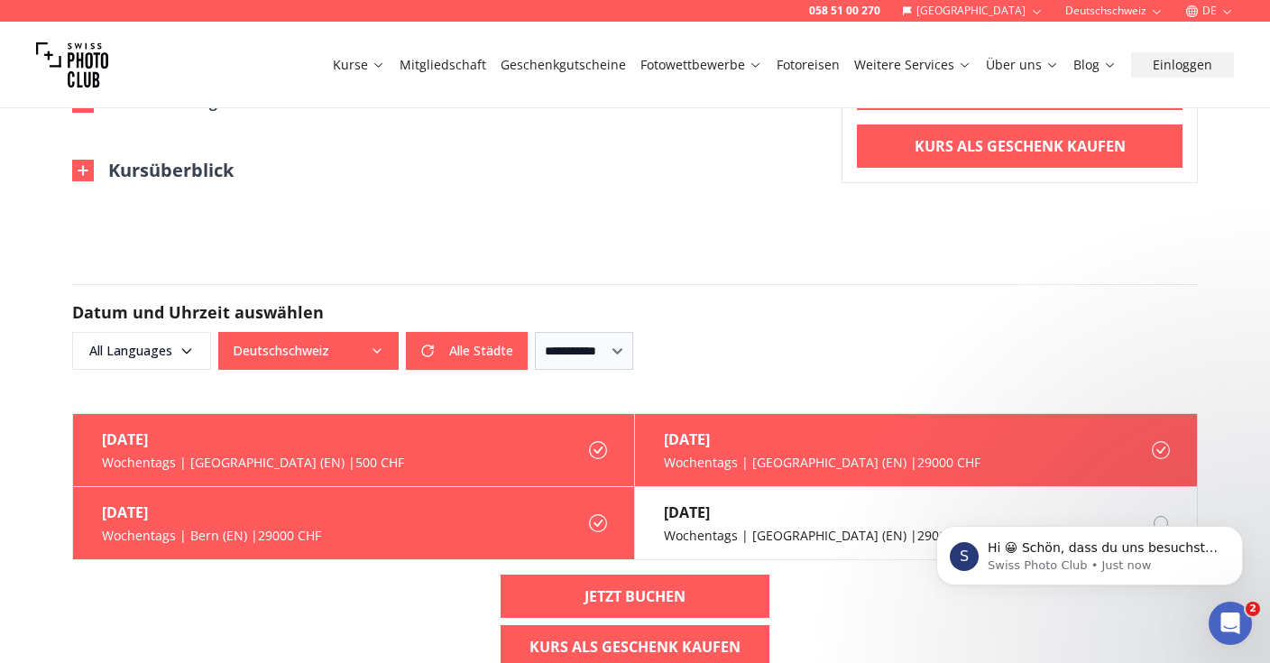
scroll to position [2374, 0]
